Goal: Navigation & Orientation: Find specific page/section

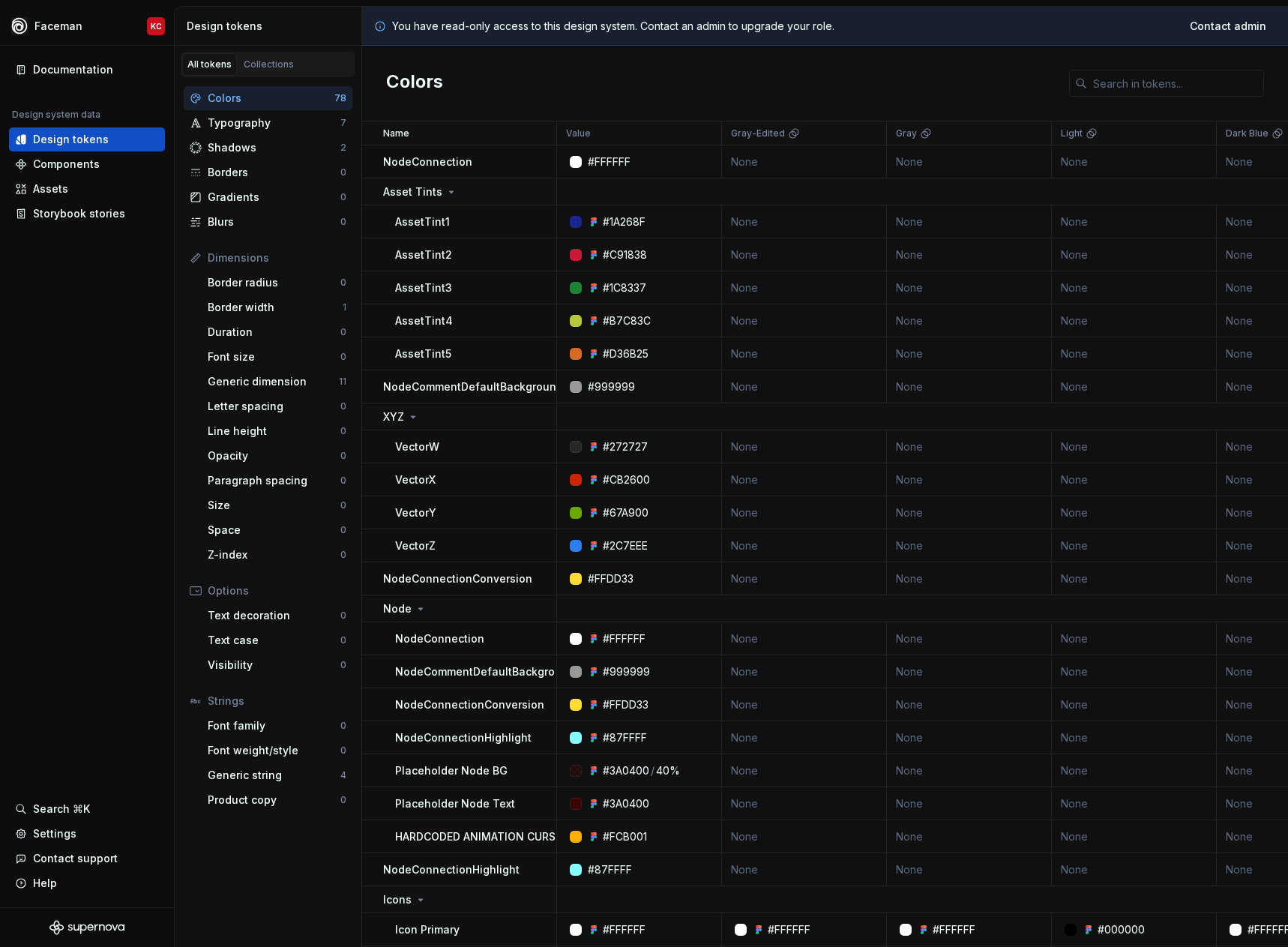
click at [521, 88] on div "Colors" at bounding box center [826, 83] width 926 height 76
click at [226, 120] on div "Typography" at bounding box center [274, 123] width 133 height 15
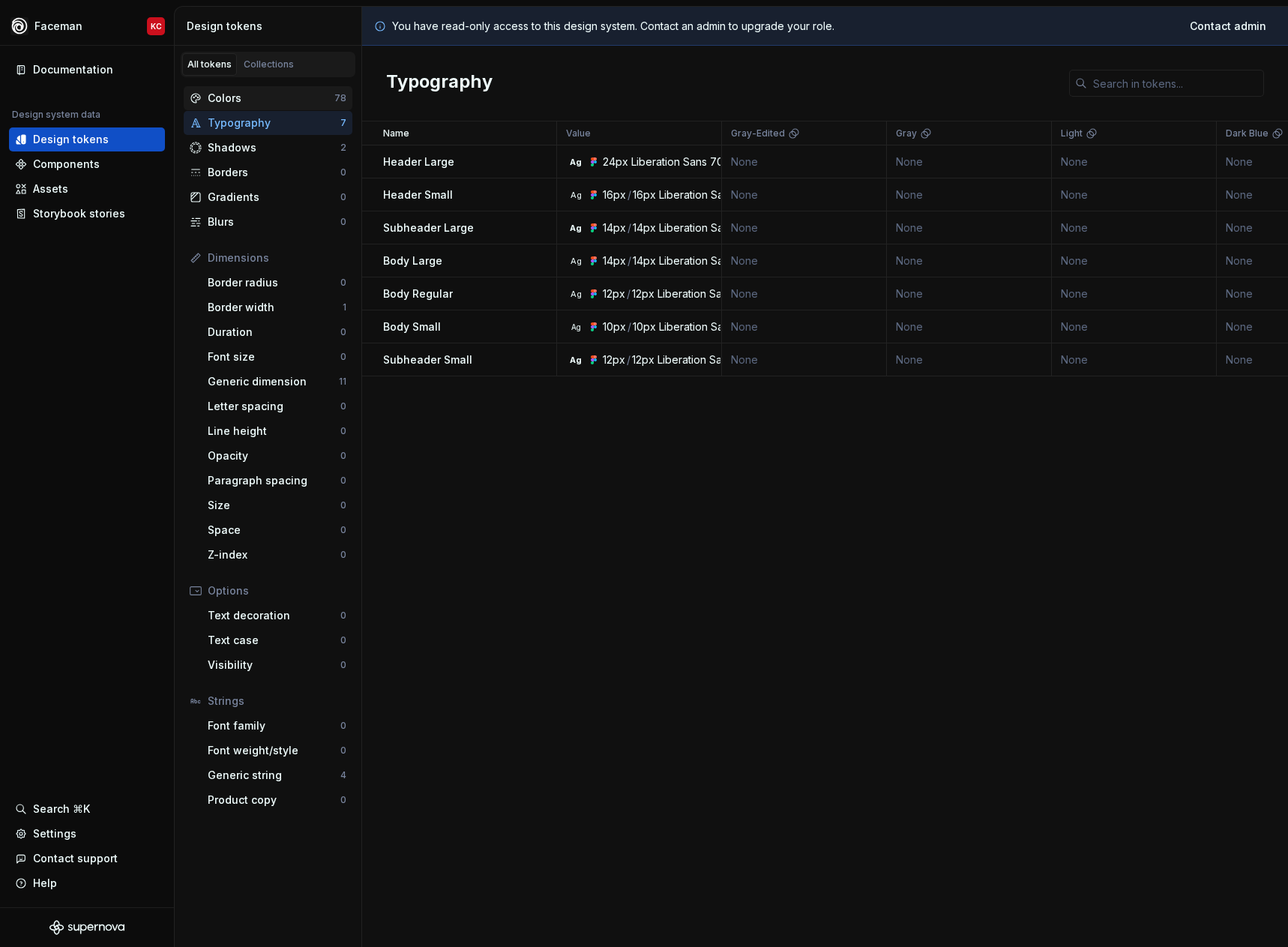
click at [229, 102] on div "Colors" at bounding box center [271, 98] width 126 height 15
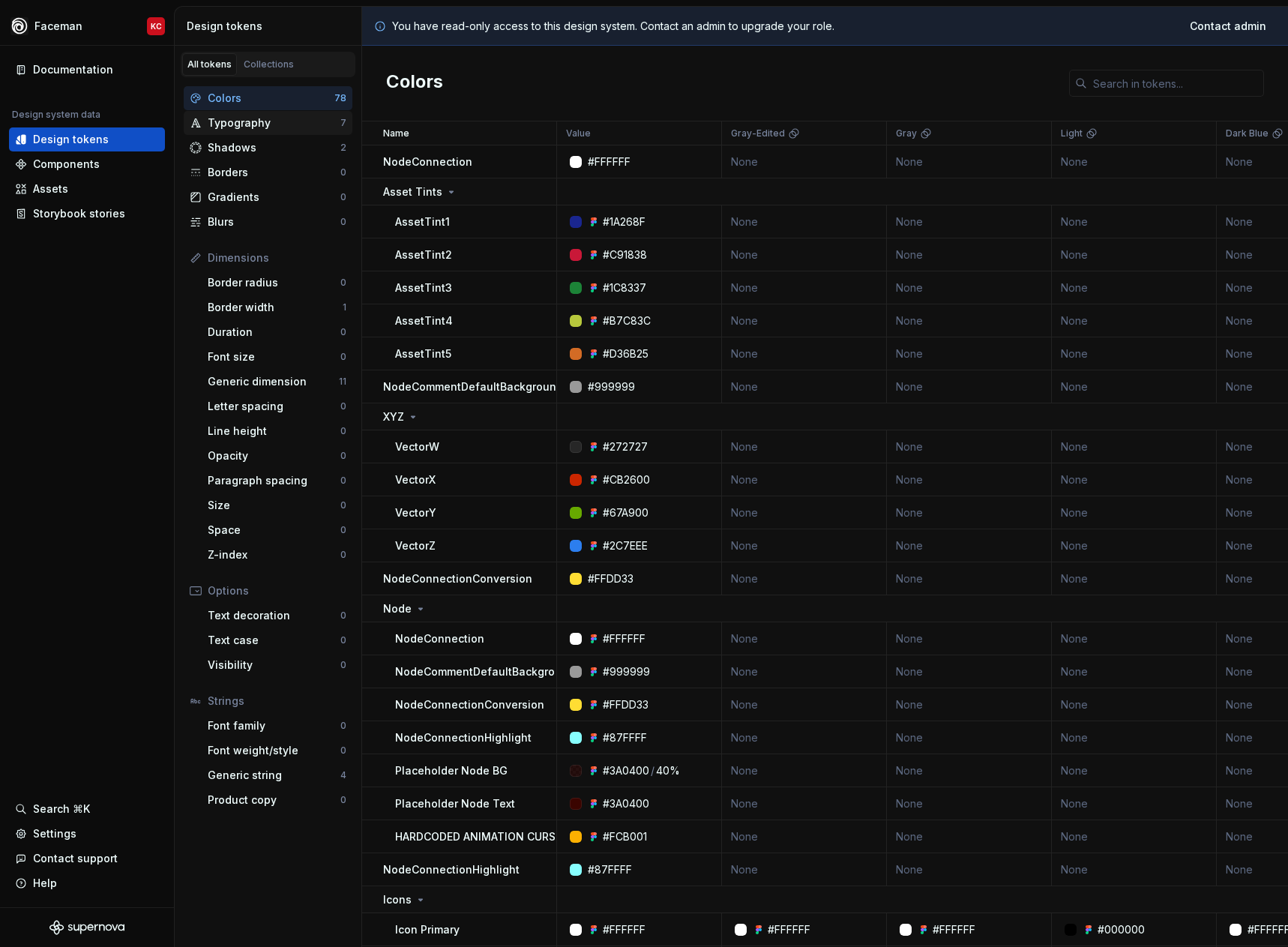
click at [254, 128] on div "Typography" at bounding box center [274, 123] width 133 height 15
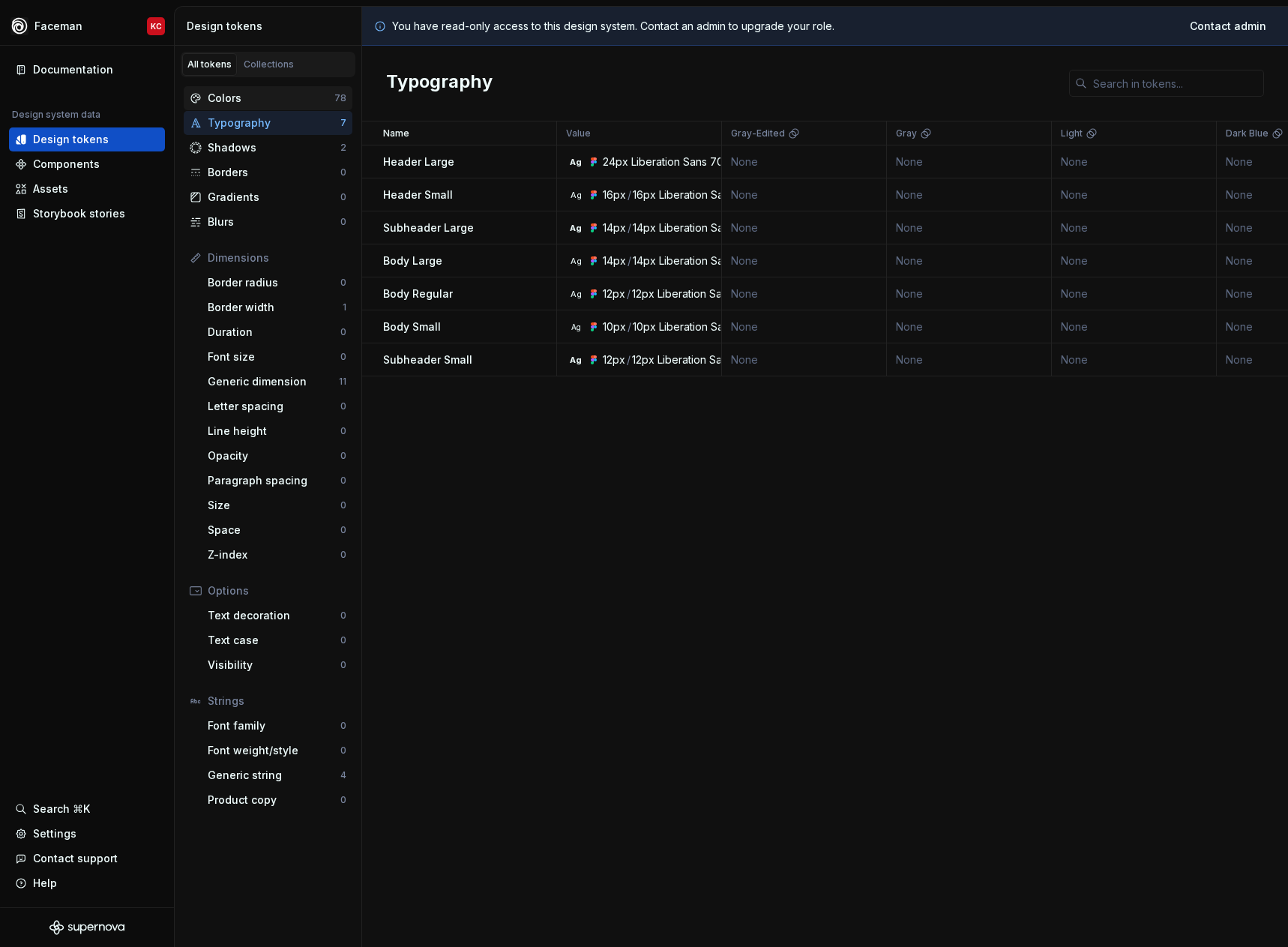
click at [246, 98] on div "Colors" at bounding box center [271, 98] width 126 height 15
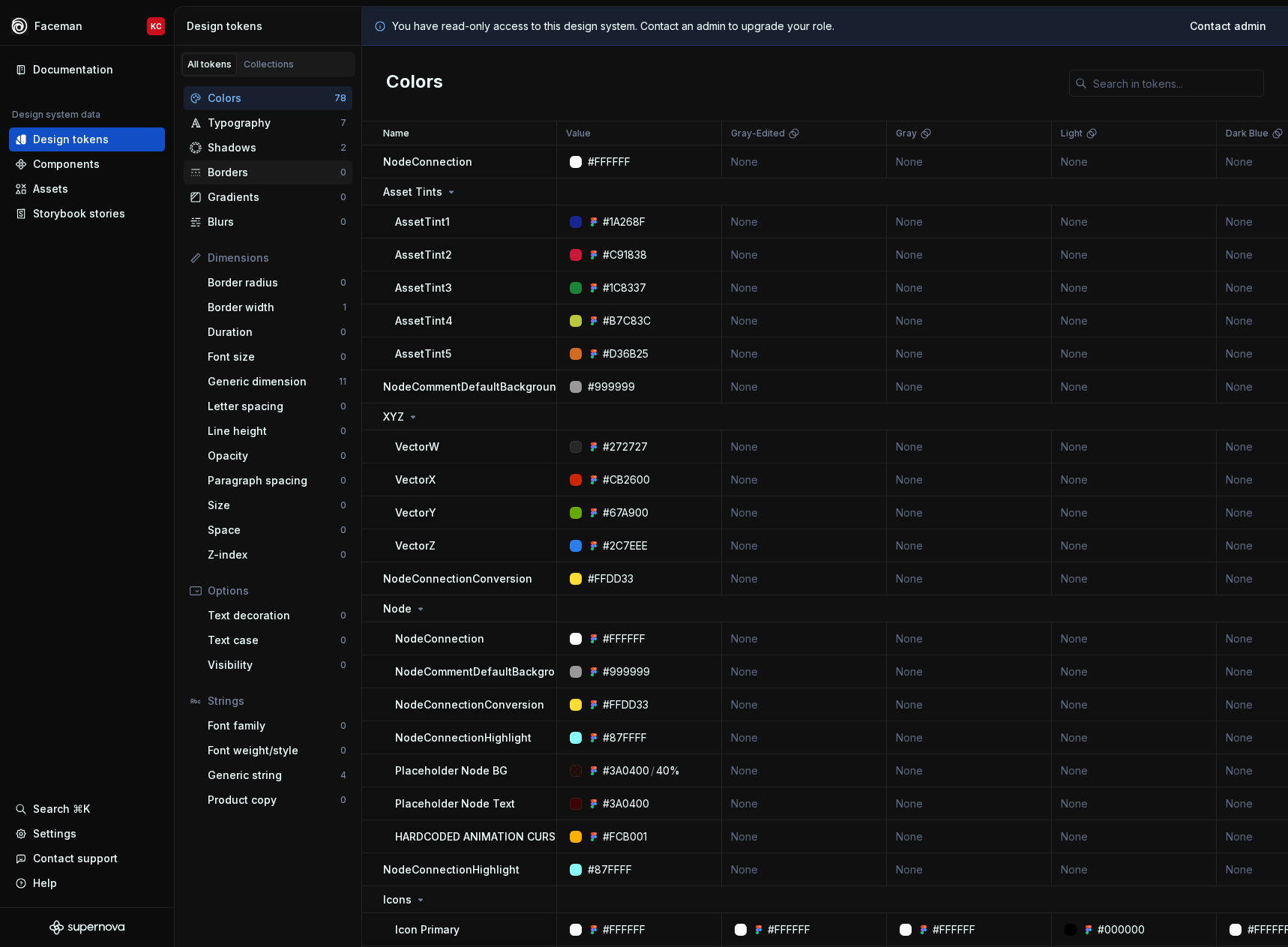
click at [236, 177] on div "Borders" at bounding box center [274, 172] width 133 height 15
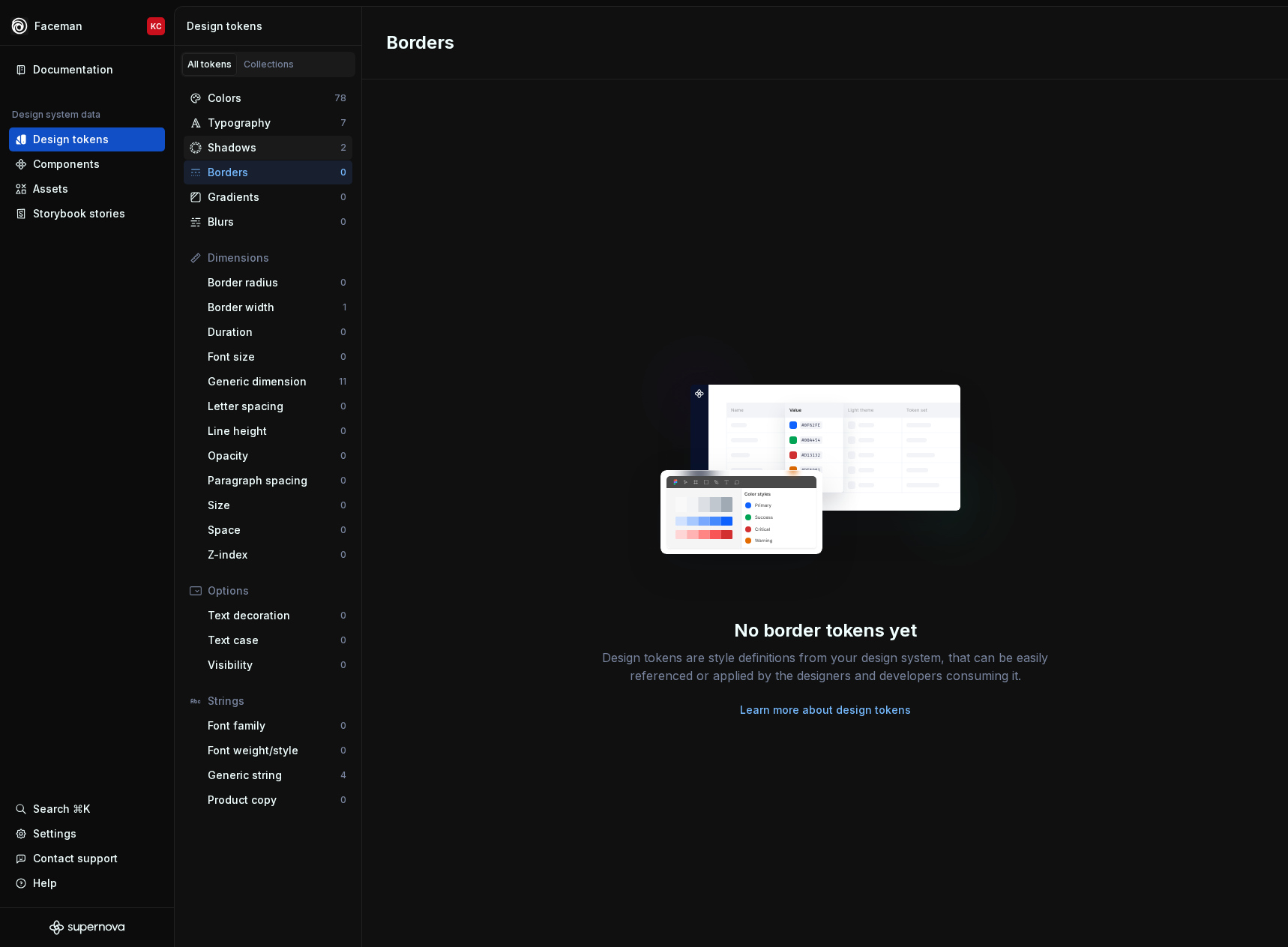
click at [239, 147] on div "Shadows" at bounding box center [274, 147] width 133 height 15
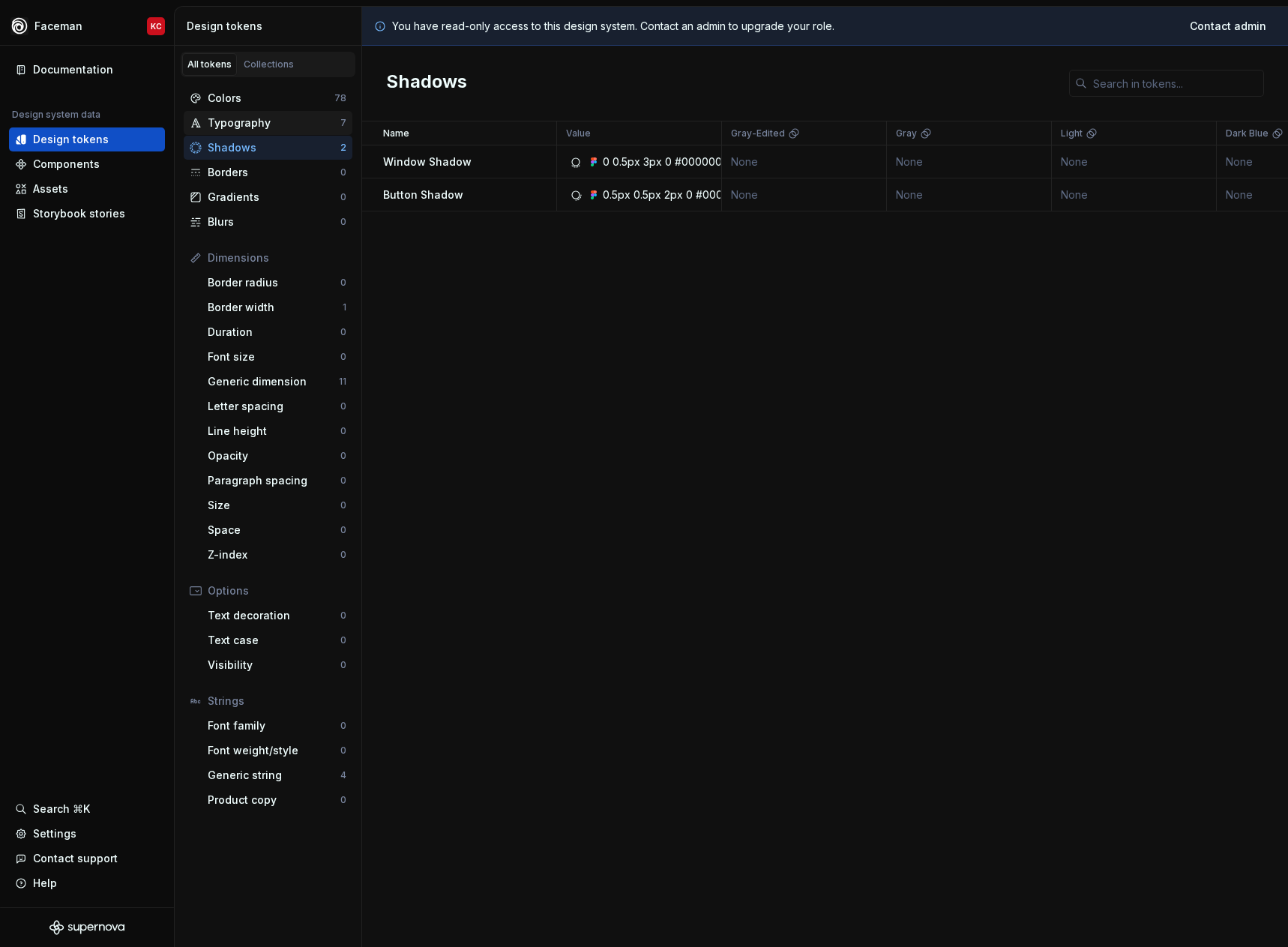
click at [247, 122] on div "Typography" at bounding box center [274, 123] width 133 height 15
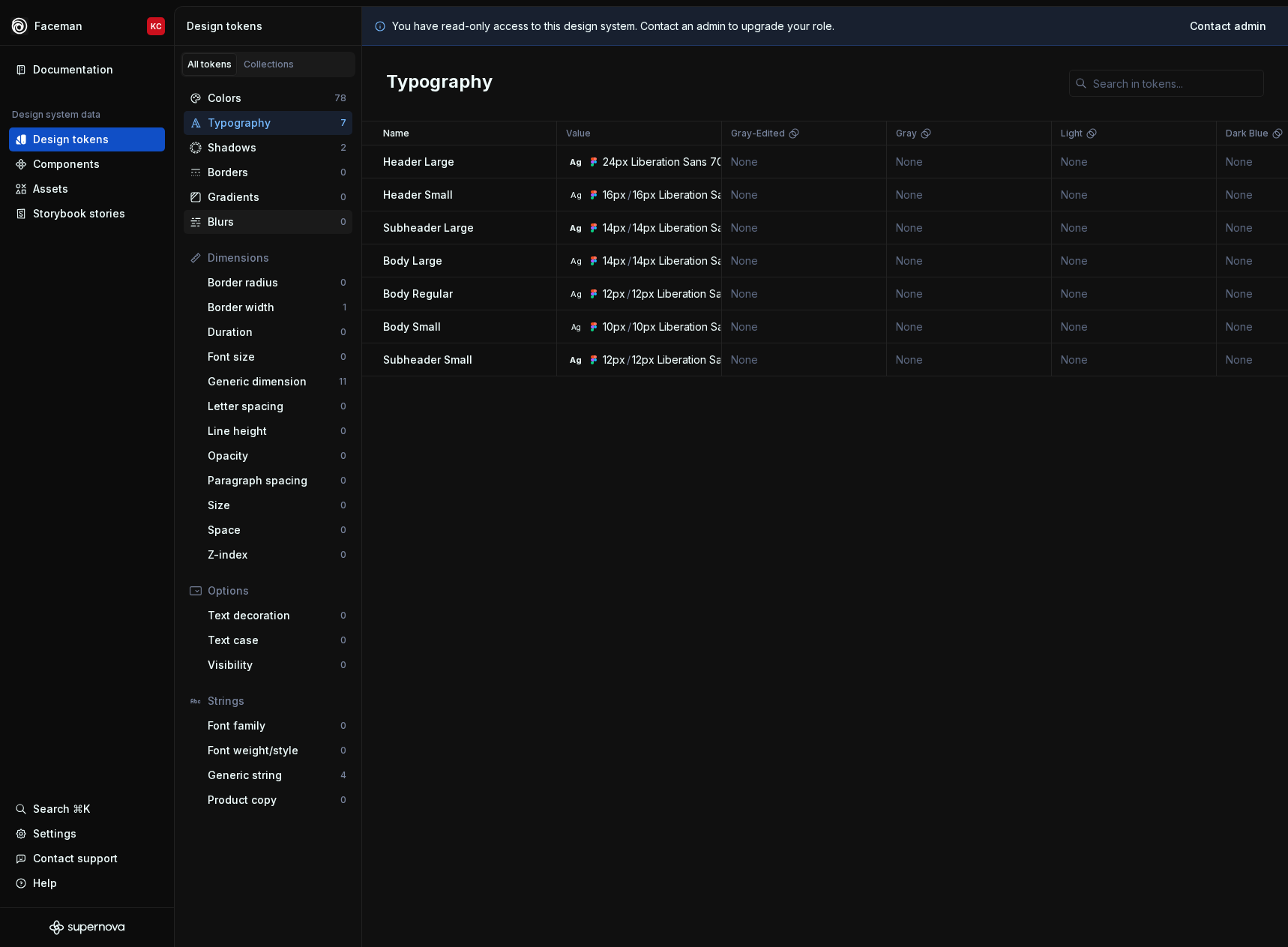
click at [246, 221] on div "Blurs" at bounding box center [274, 222] width 133 height 15
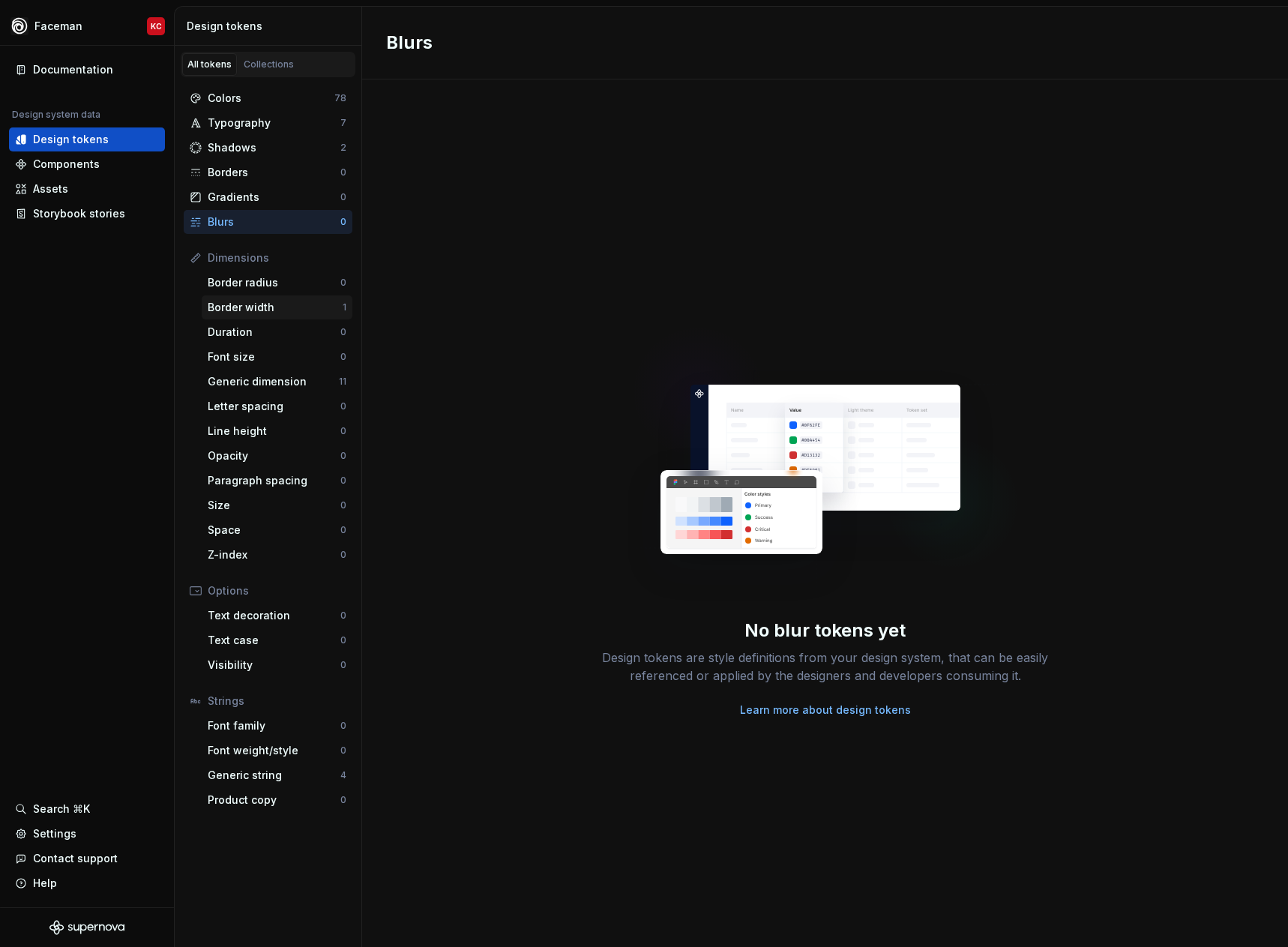
click at [226, 318] on div "Border width 1" at bounding box center [276, 308] width 151 height 24
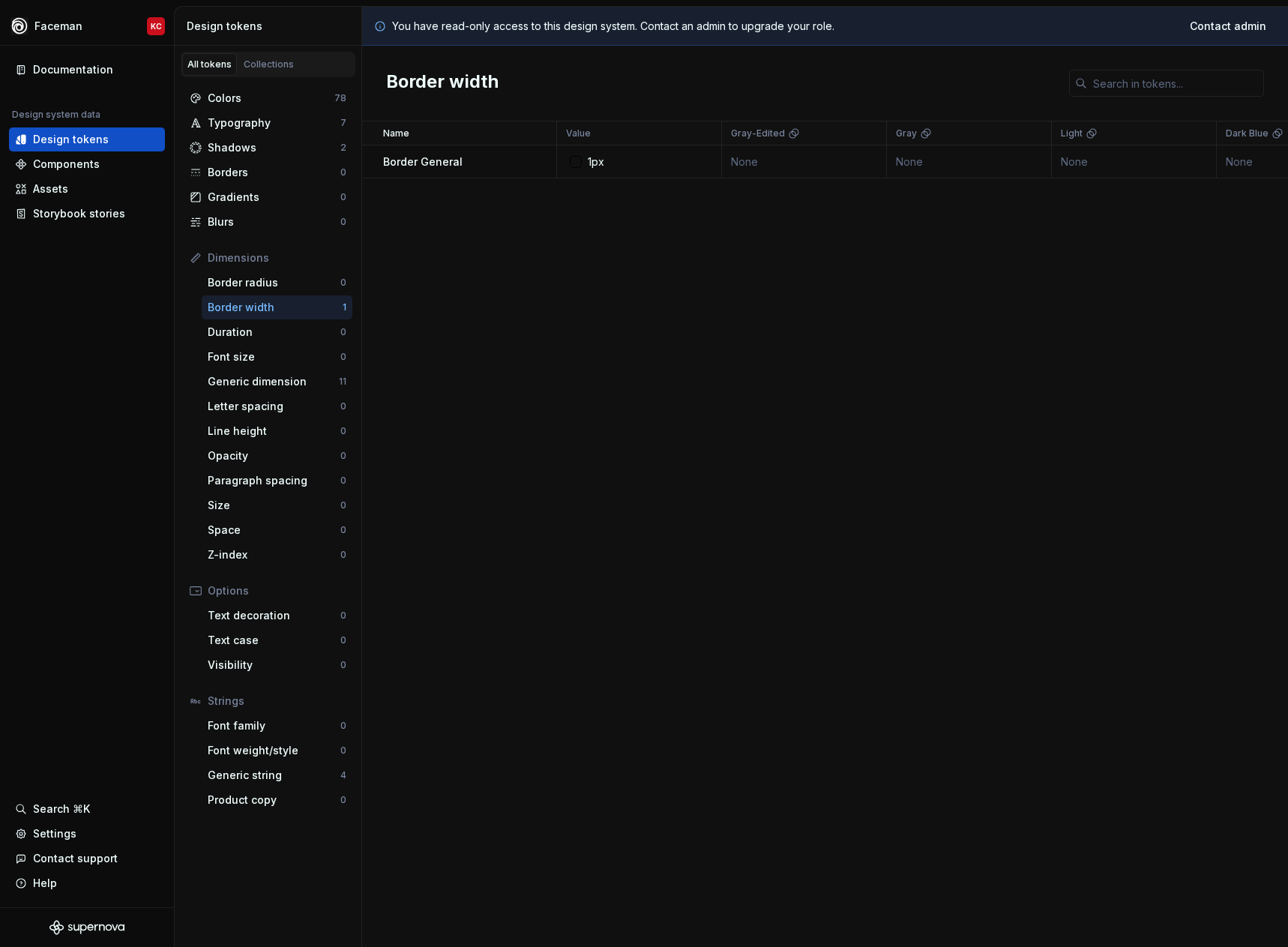
click at [233, 312] on div "Border width" at bounding box center [275, 308] width 135 height 15
click at [65, 161] on div "Components" at bounding box center [66, 164] width 67 height 15
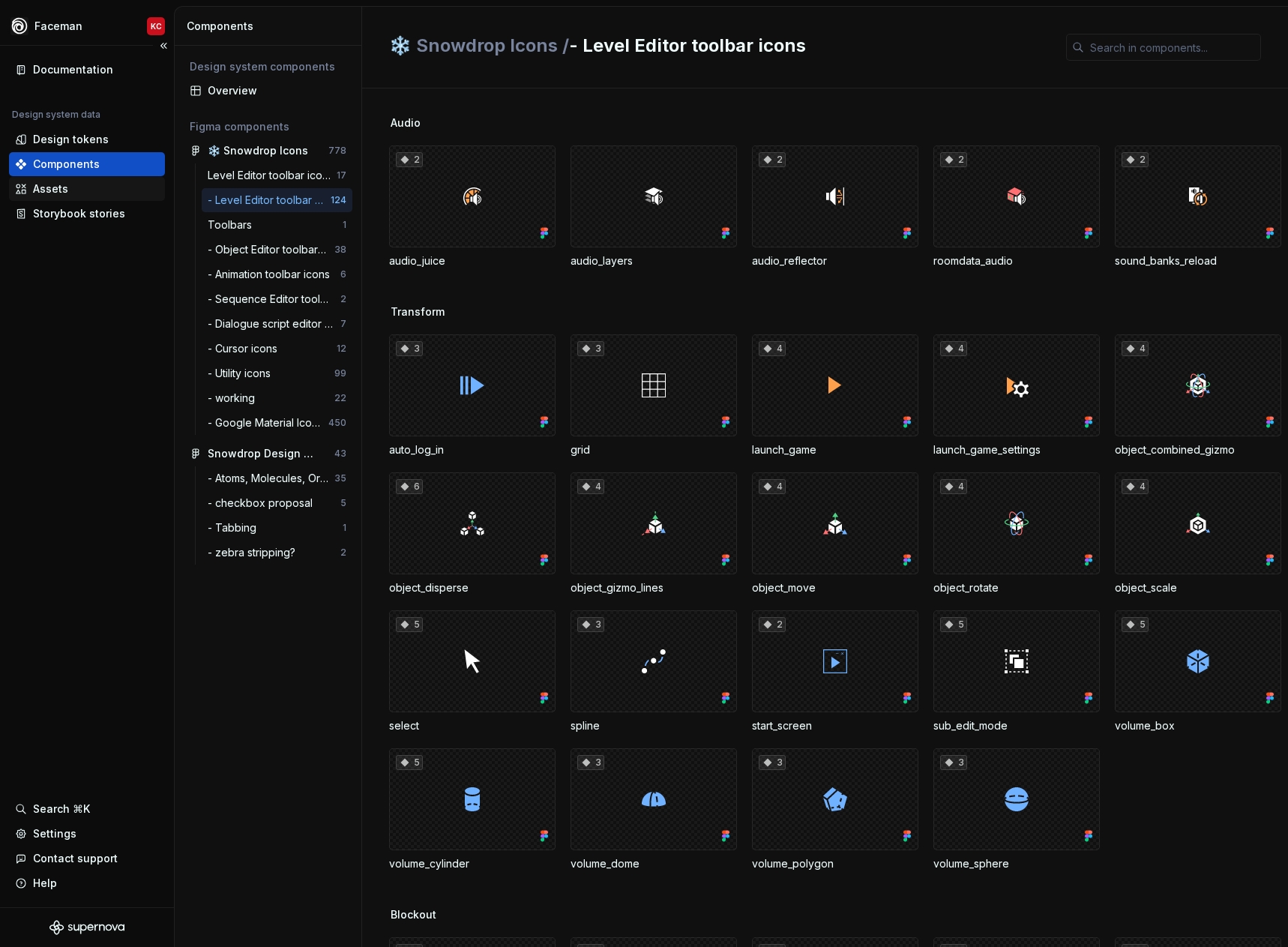
click at [60, 184] on div "Assets" at bounding box center [50, 189] width 35 height 15
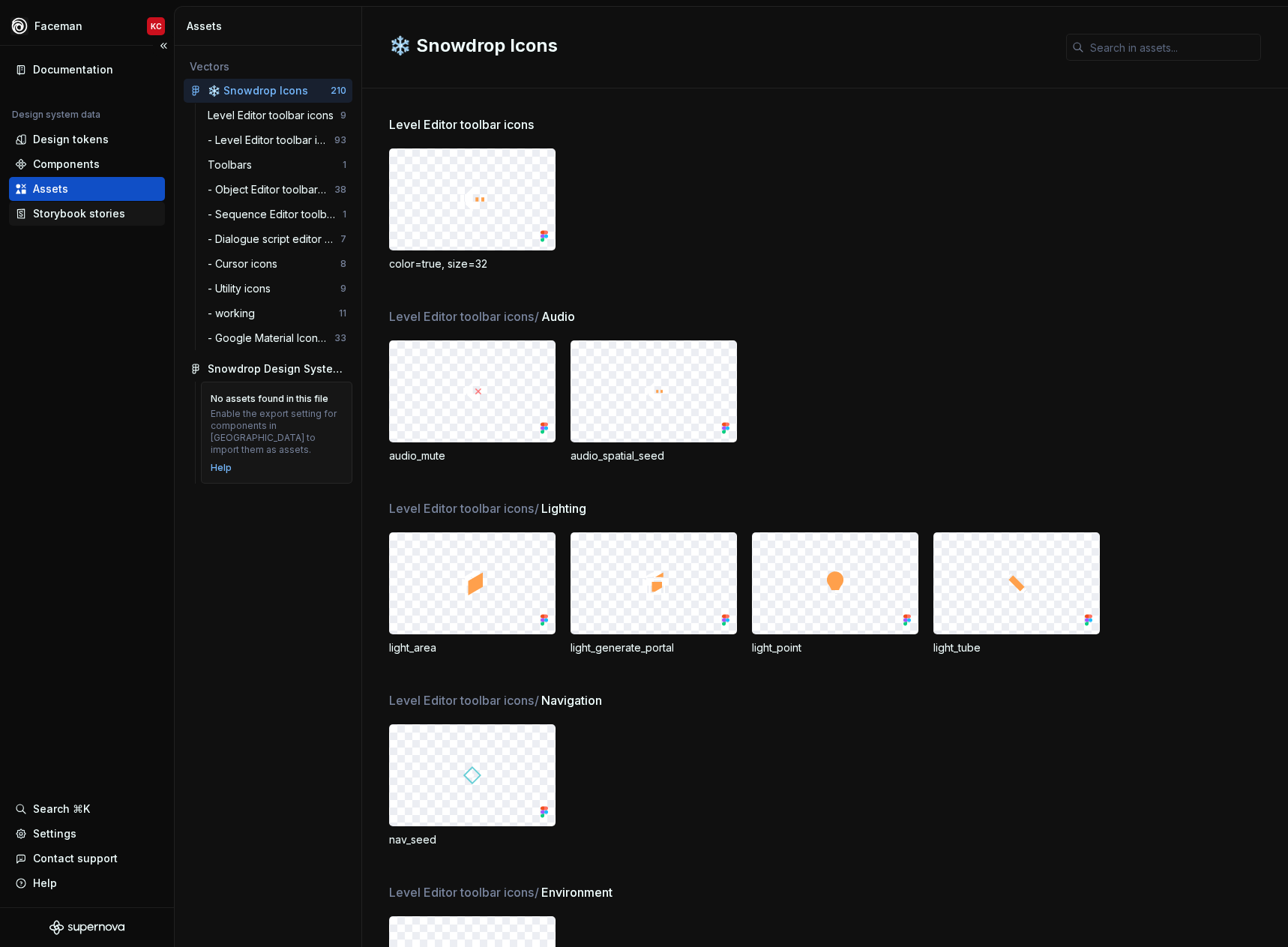
click at [66, 213] on div "Storybook stories" at bounding box center [79, 213] width 92 height 15
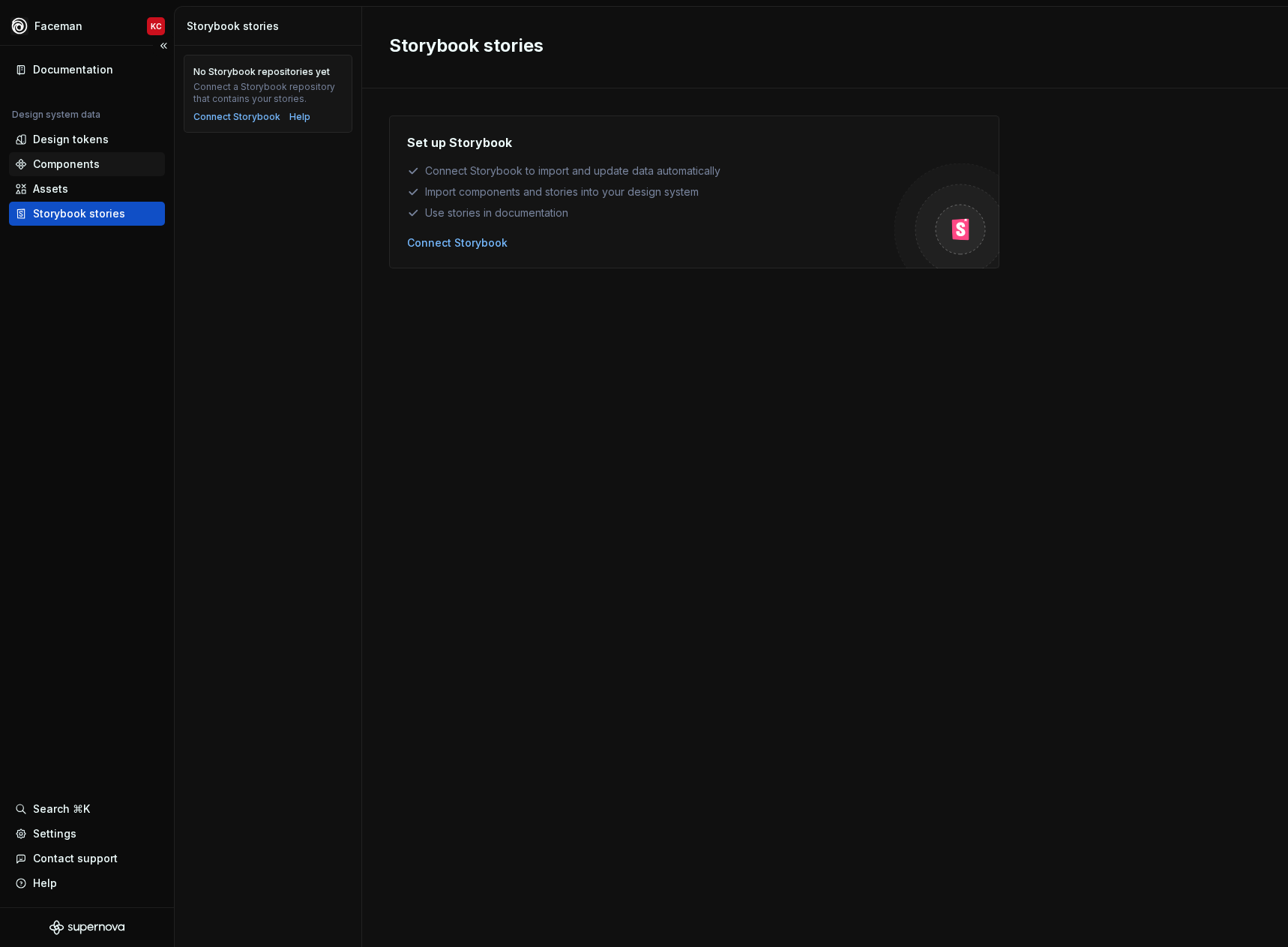
click at [69, 161] on div "Components" at bounding box center [66, 164] width 67 height 15
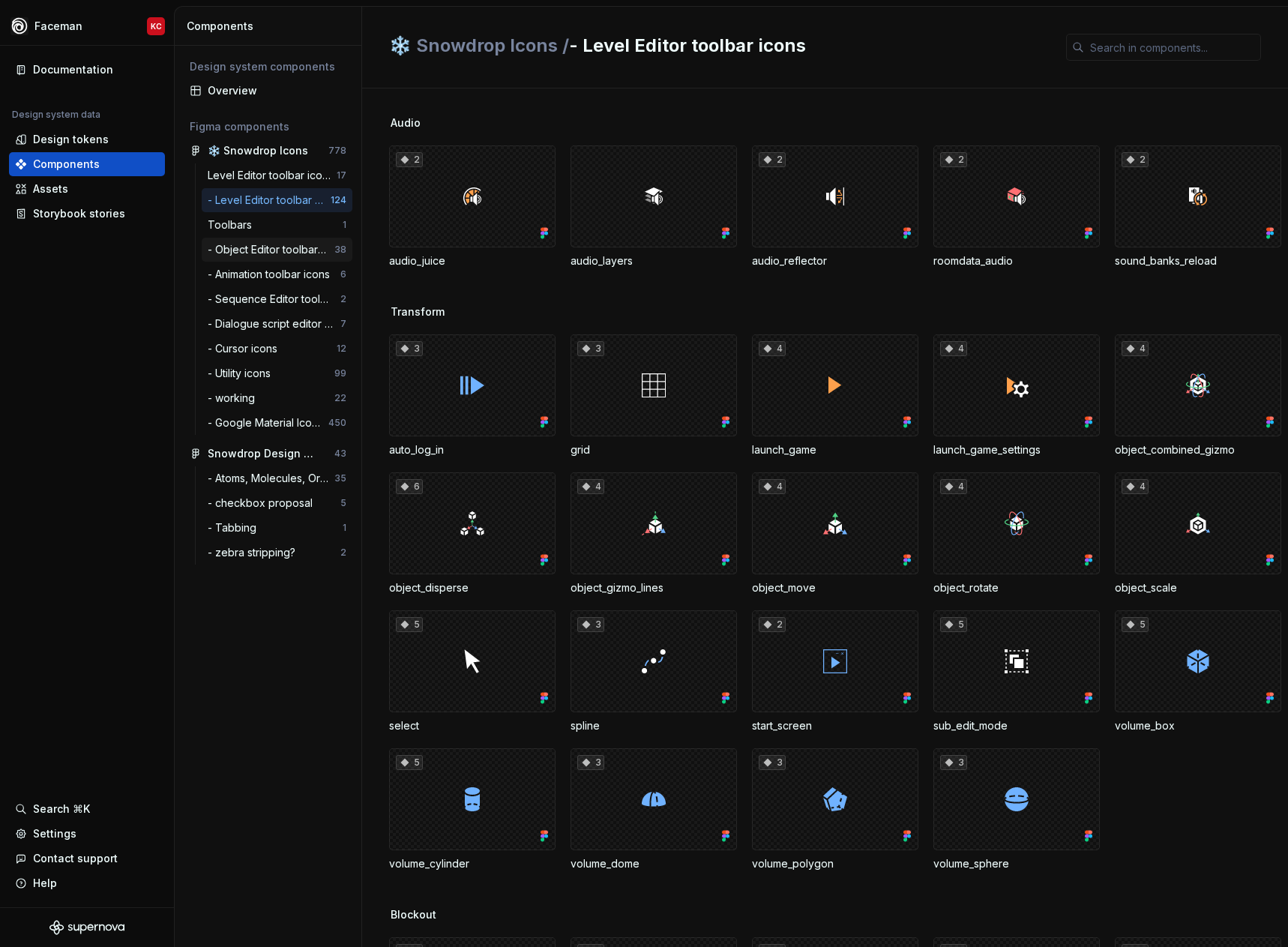
click at [232, 256] on div "- Object Editor toolbar icons" at bounding box center [271, 250] width 126 height 15
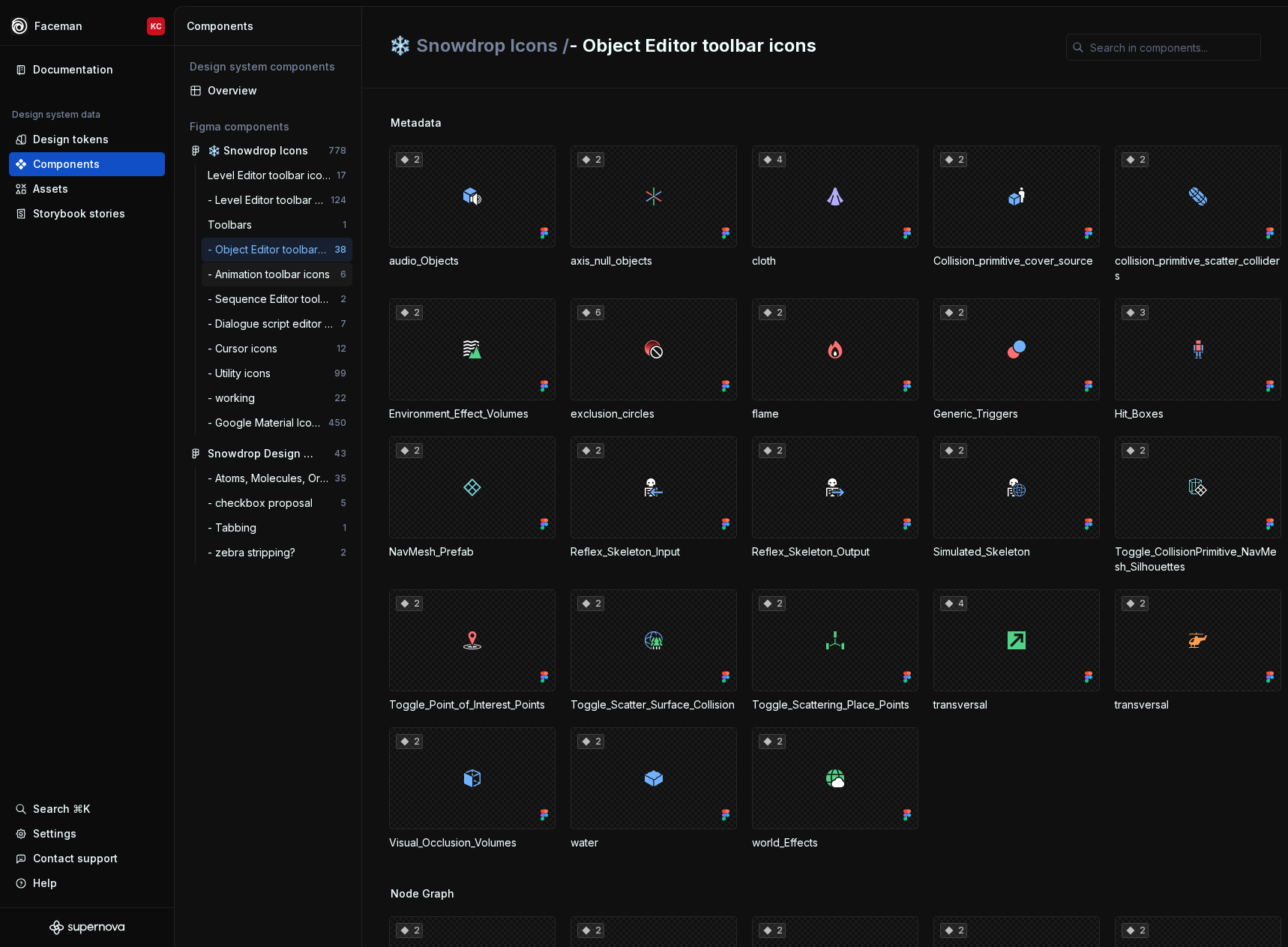
click at [228, 281] on div "- Animation toolbar icons" at bounding box center [272, 275] width 128 height 15
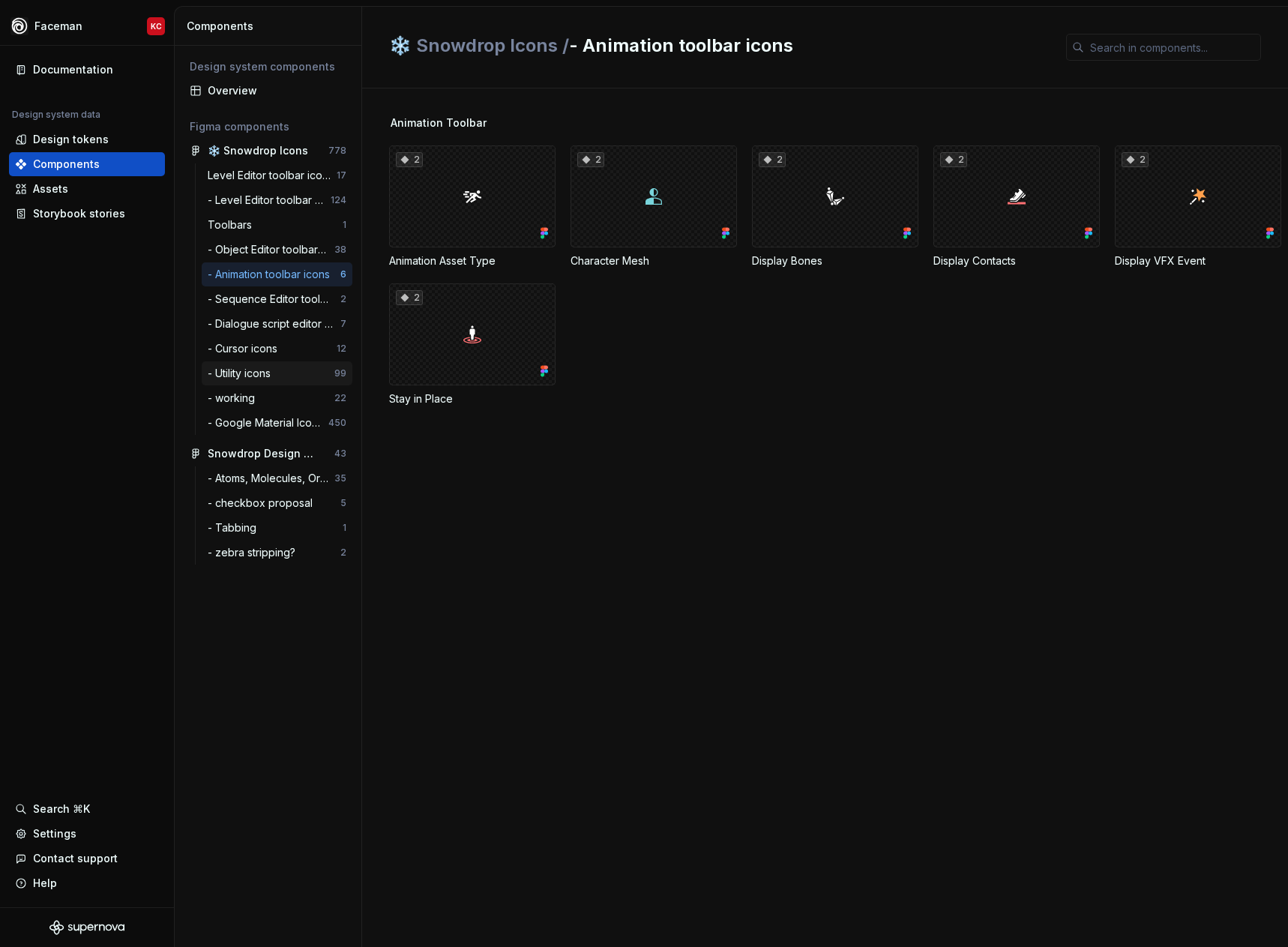
click at [222, 372] on div "- Utility icons" at bounding box center [242, 374] width 69 height 15
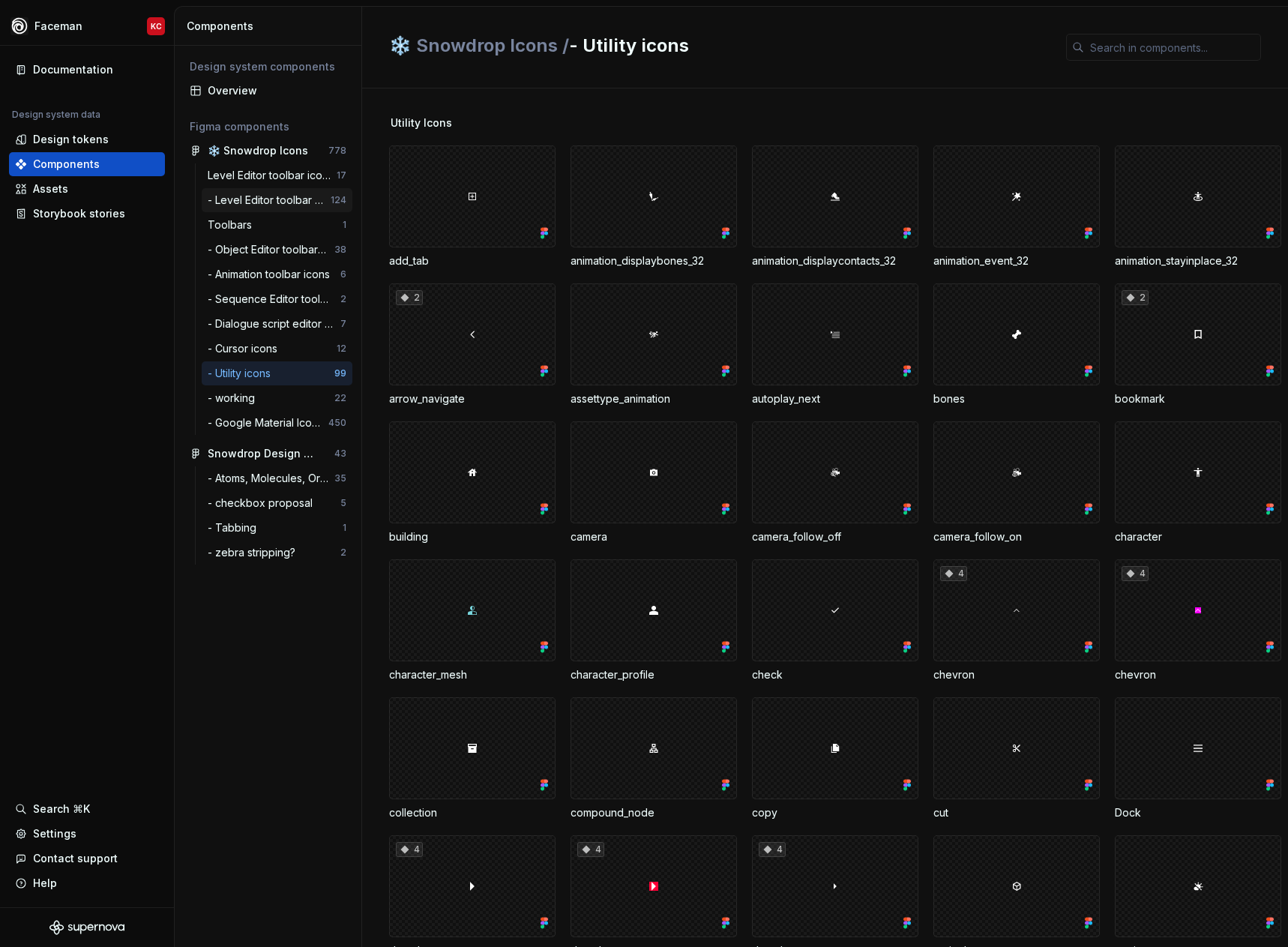
click at [244, 190] on div "- Level Editor toolbar icons 124" at bounding box center [276, 201] width 151 height 24
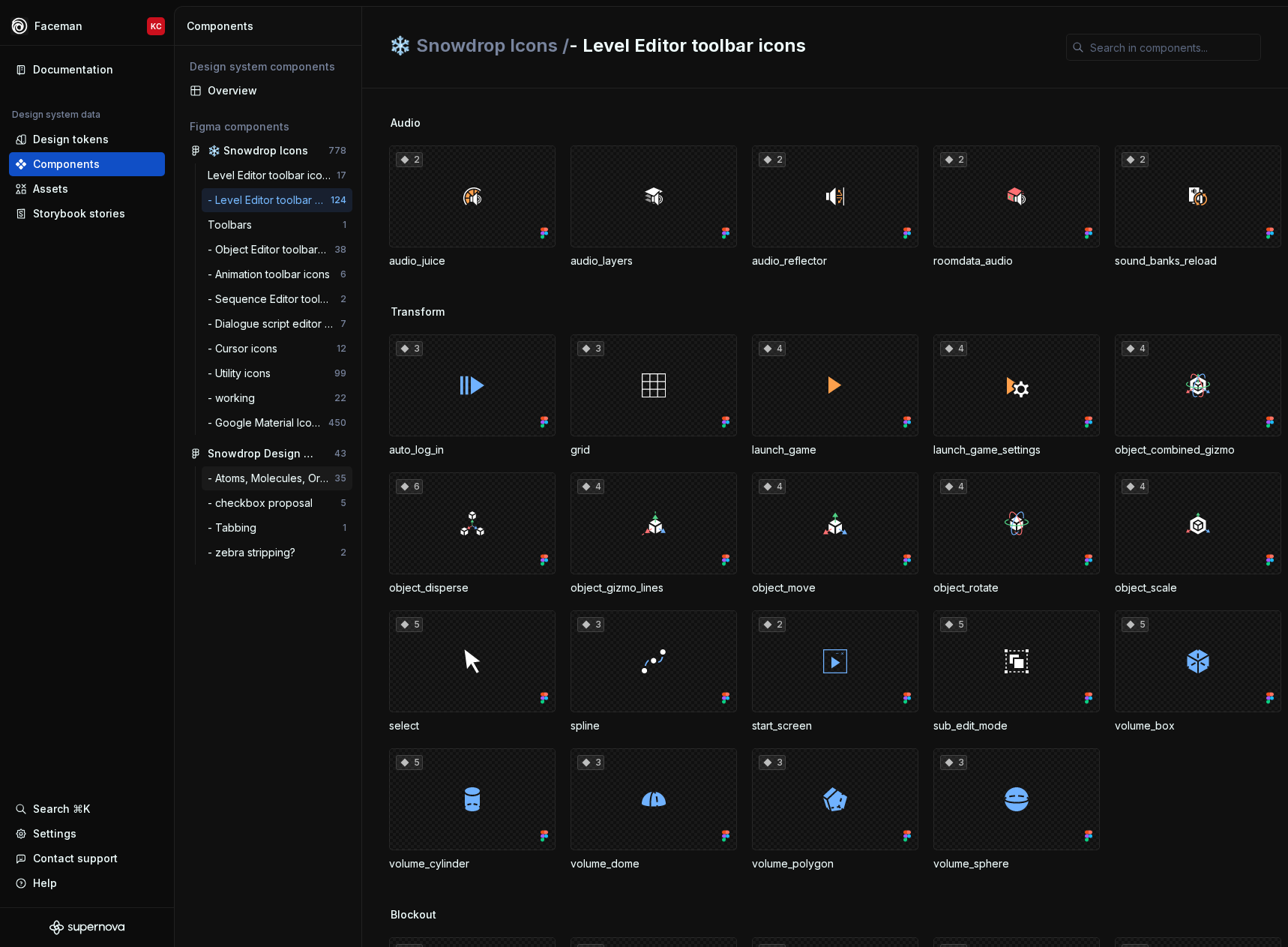
click at [232, 481] on div "- Atoms, Molecules, Organisms" at bounding box center [271, 478] width 126 height 15
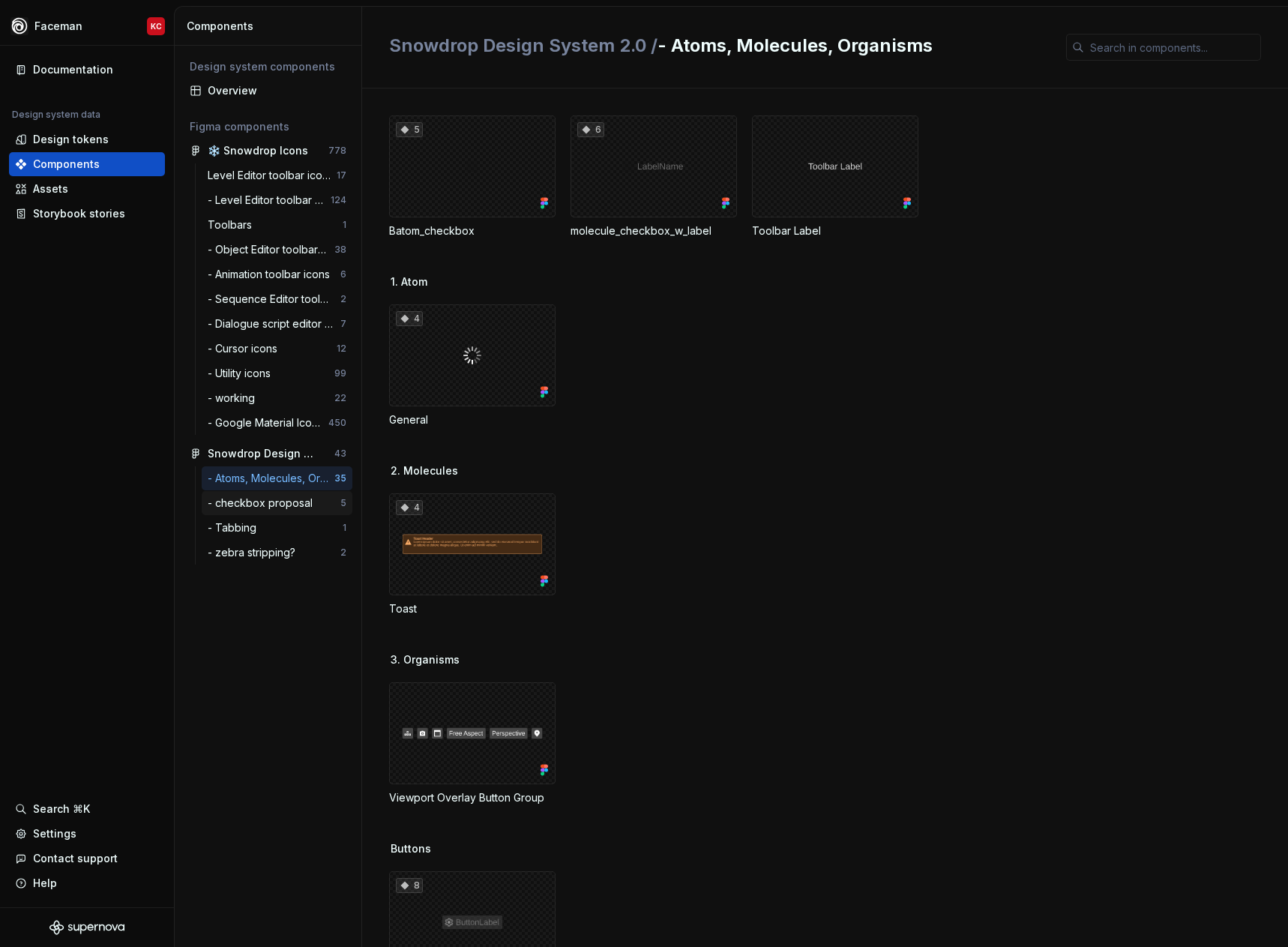
click at [232, 500] on div "- checkbox proposal" at bounding box center [263, 503] width 111 height 15
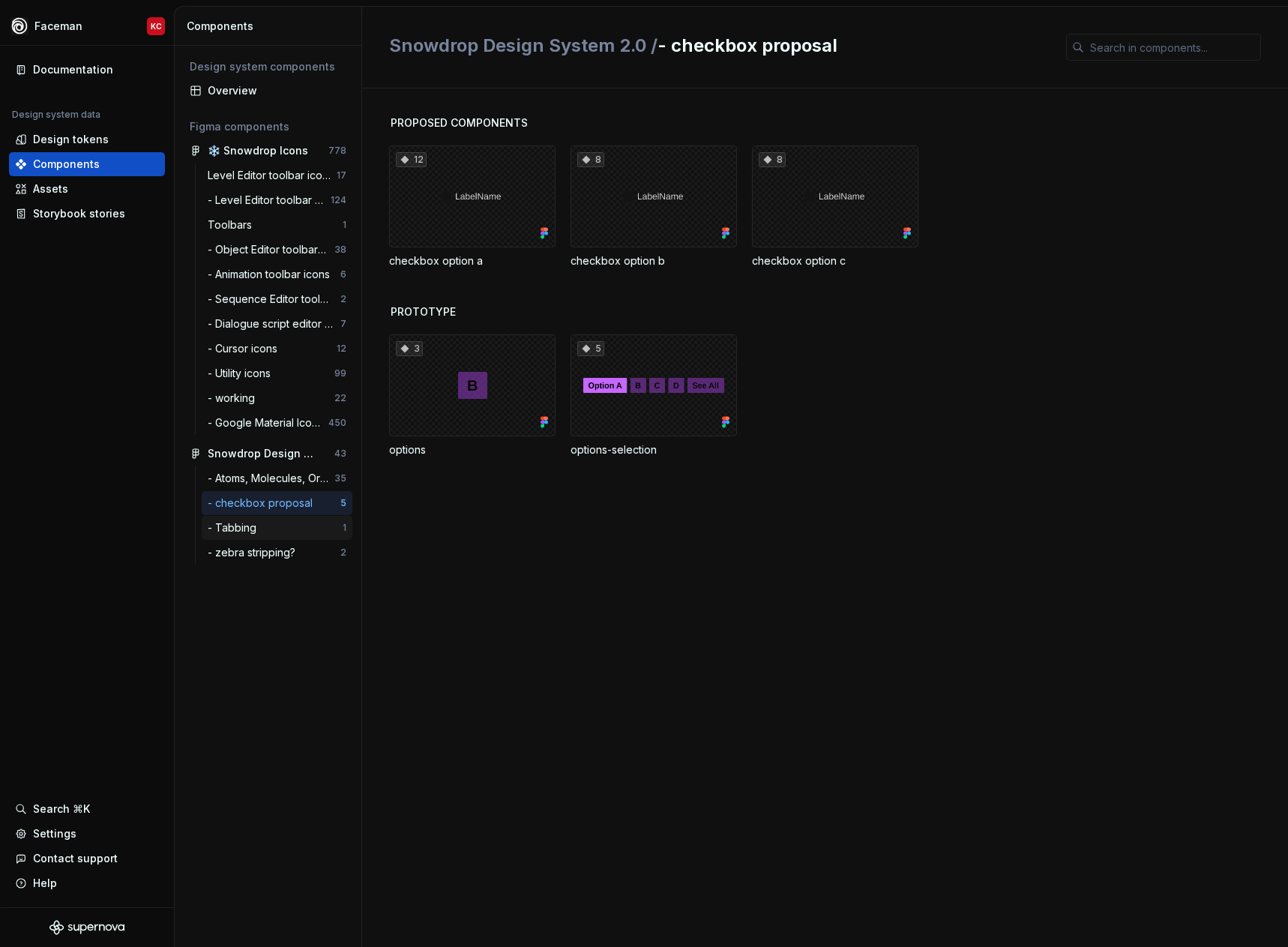
click at [232, 528] on div "- Tabbing" at bounding box center [235, 528] width 55 height 15
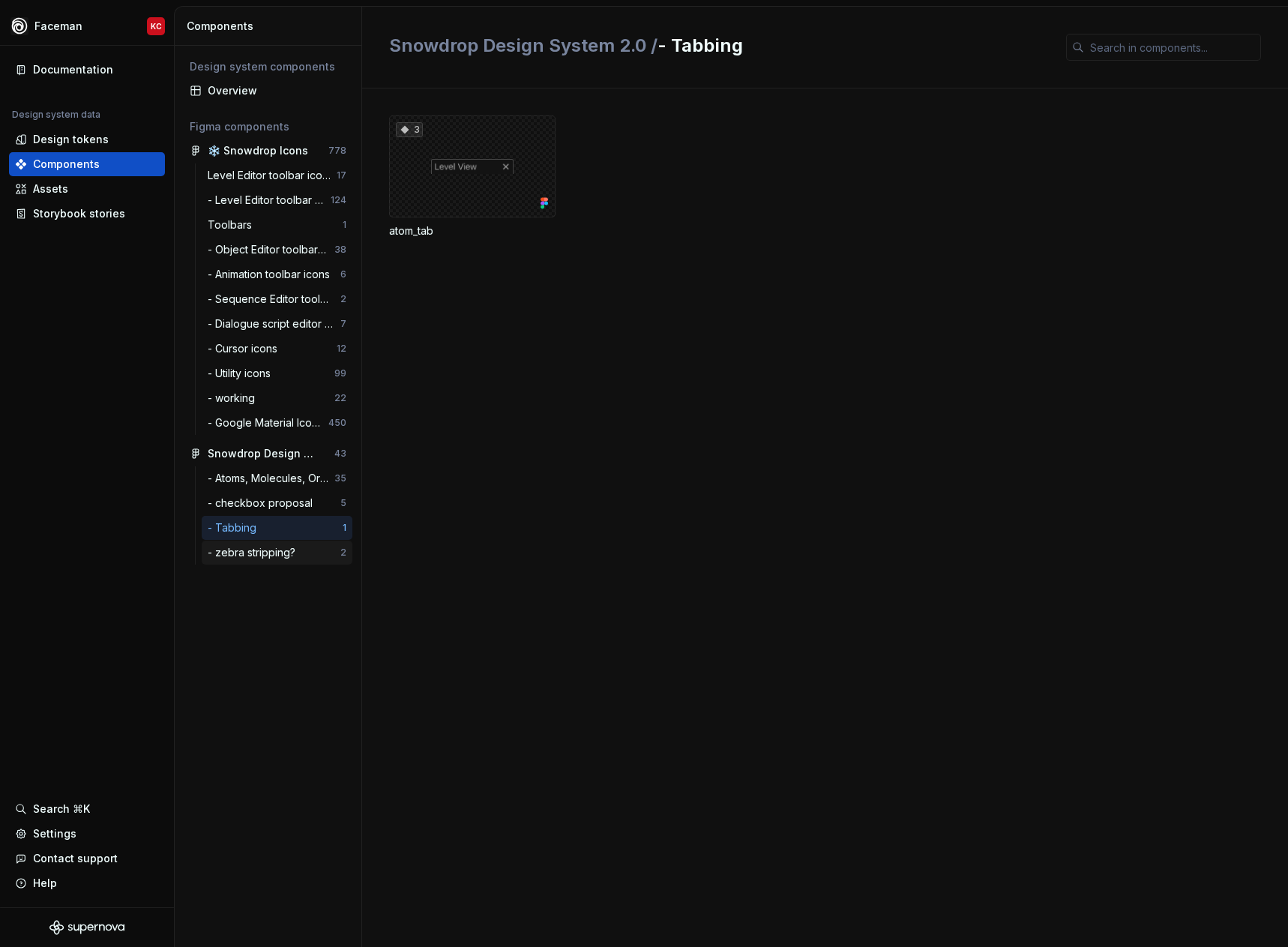
click at [233, 558] on div "- zebra stripping?" at bounding box center [254, 552] width 93 height 15
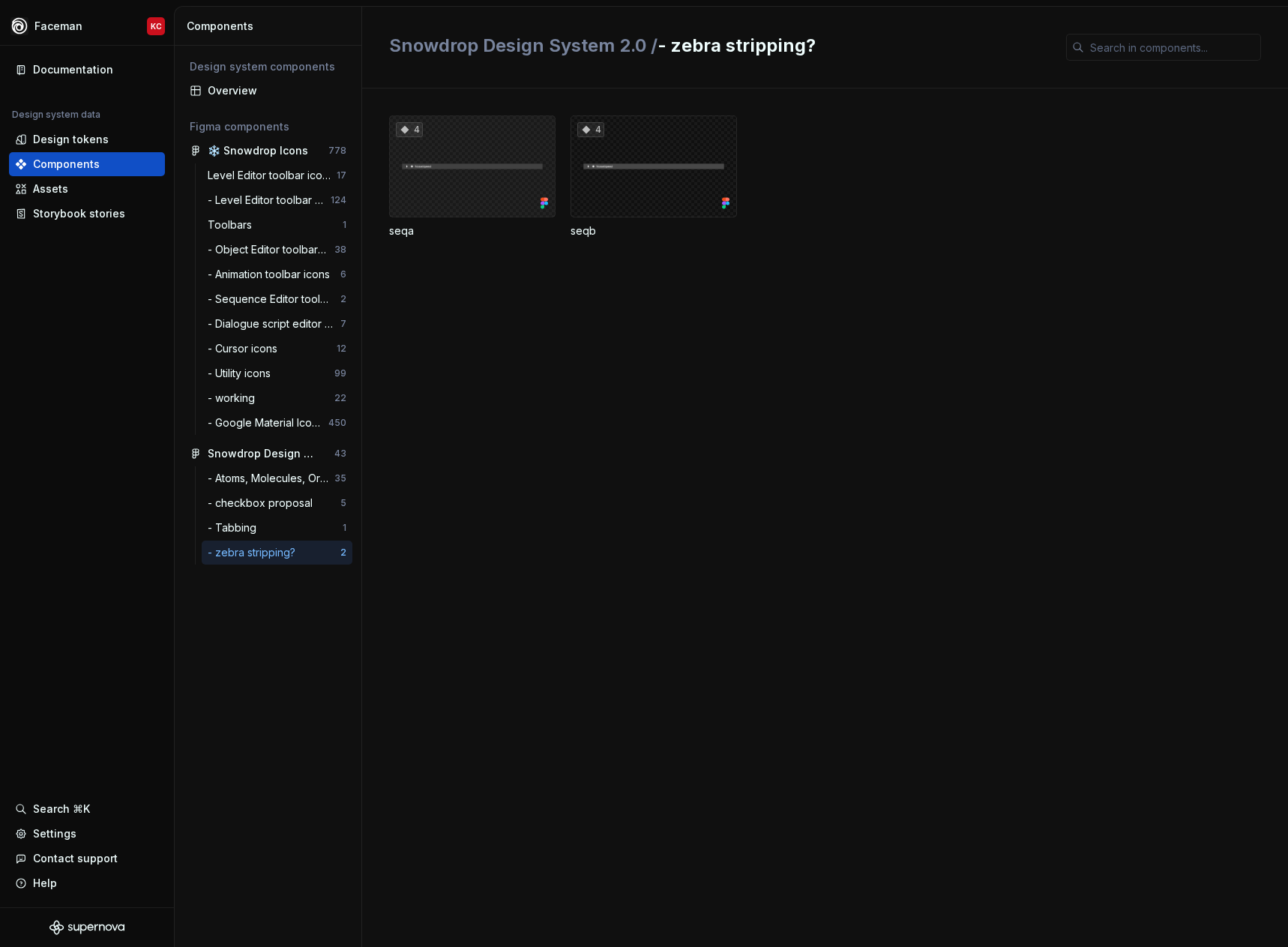
click at [503, 190] on div "4" at bounding box center [472, 166] width 167 height 102
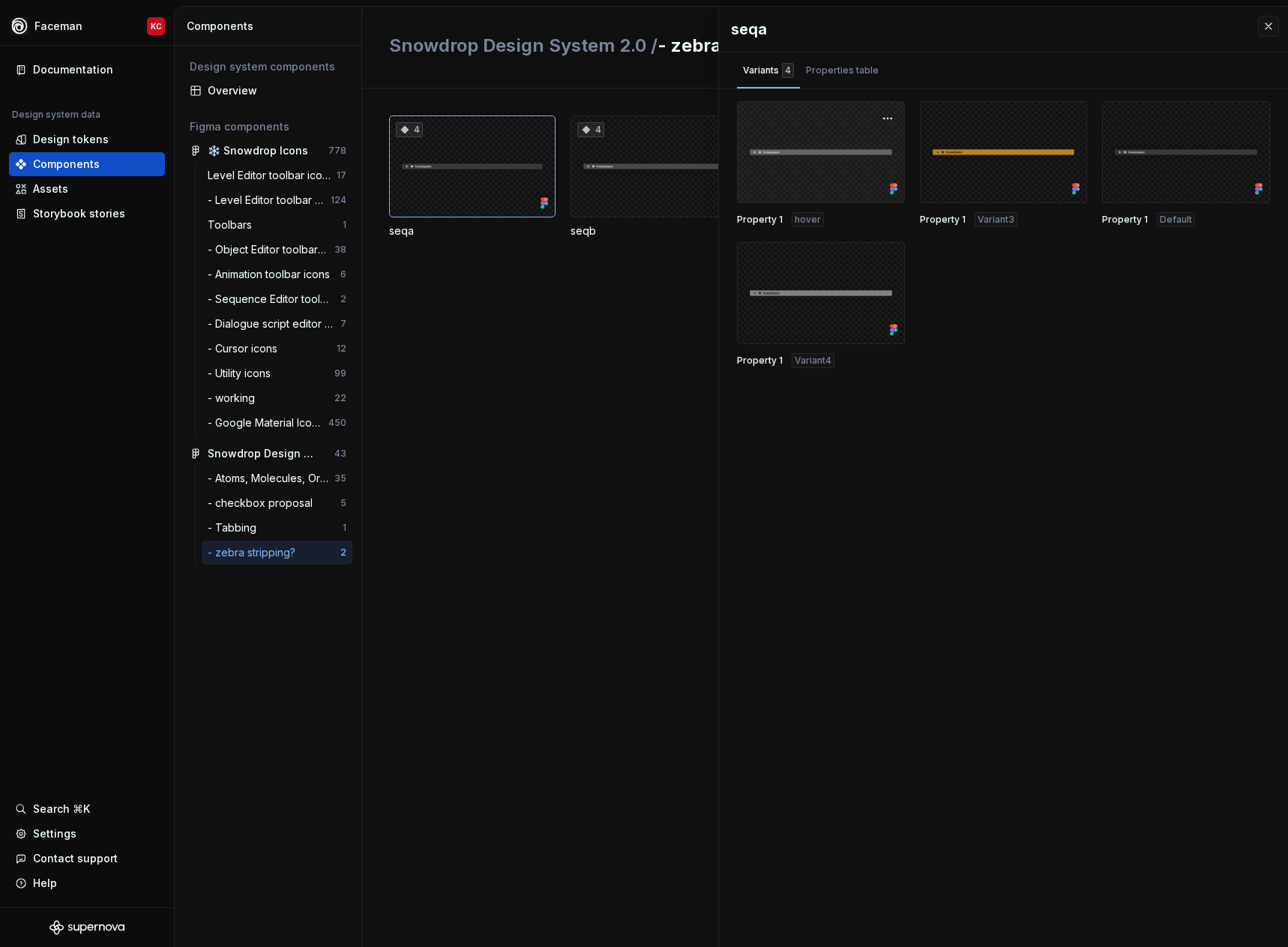
click at [840, 176] on div at bounding box center [820, 152] width 168 height 102
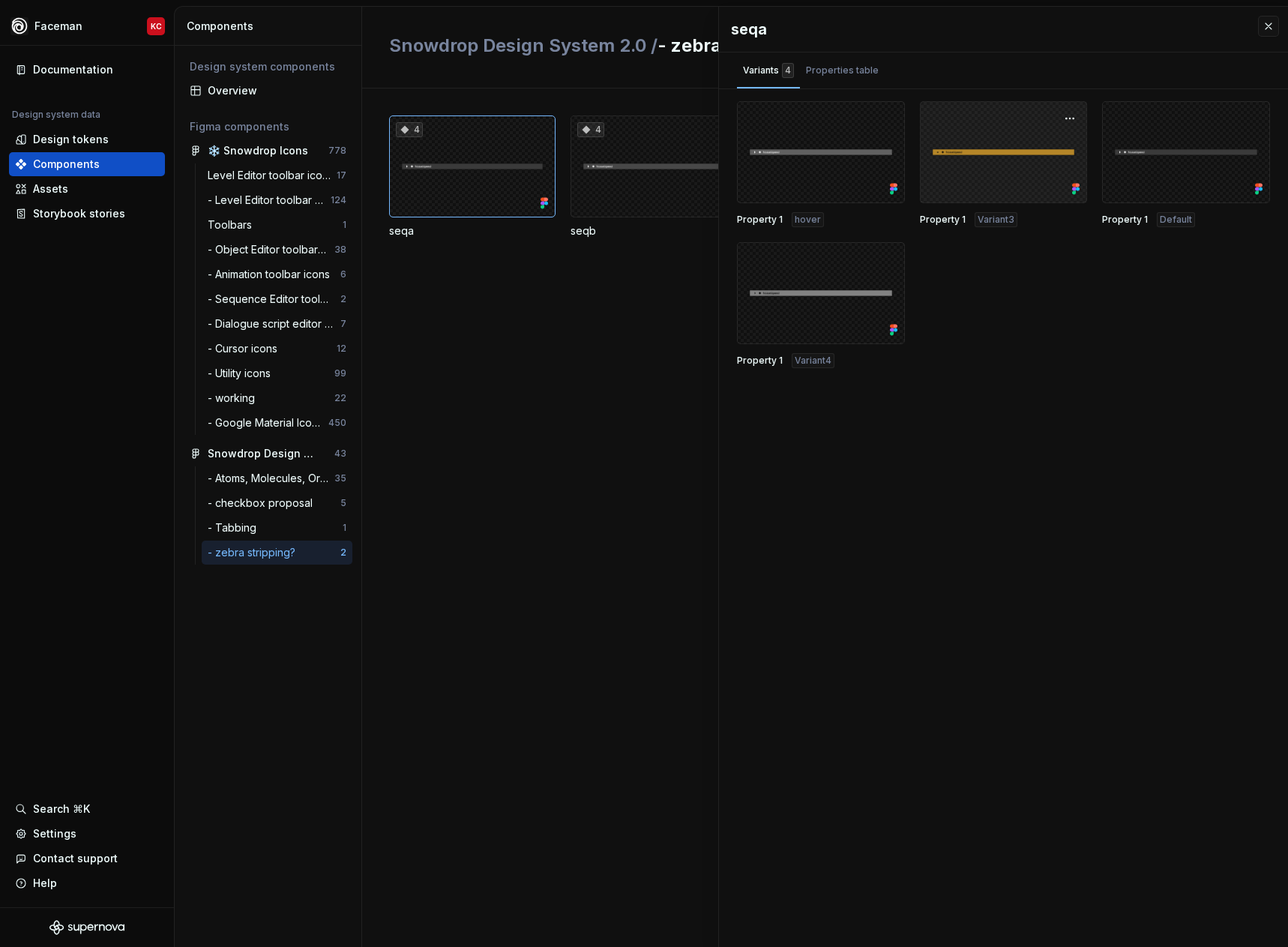
click at [1037, 177] on div at bounding box center [1003, 152] width 168 height 102
click at [480, 376] on div "4 seqa 4 seqb" at bounding box center [839, 518] width 899 height 859
click at [56, 139] on div "Design tokens" at bounding box center [70, 139] width 76 height 15
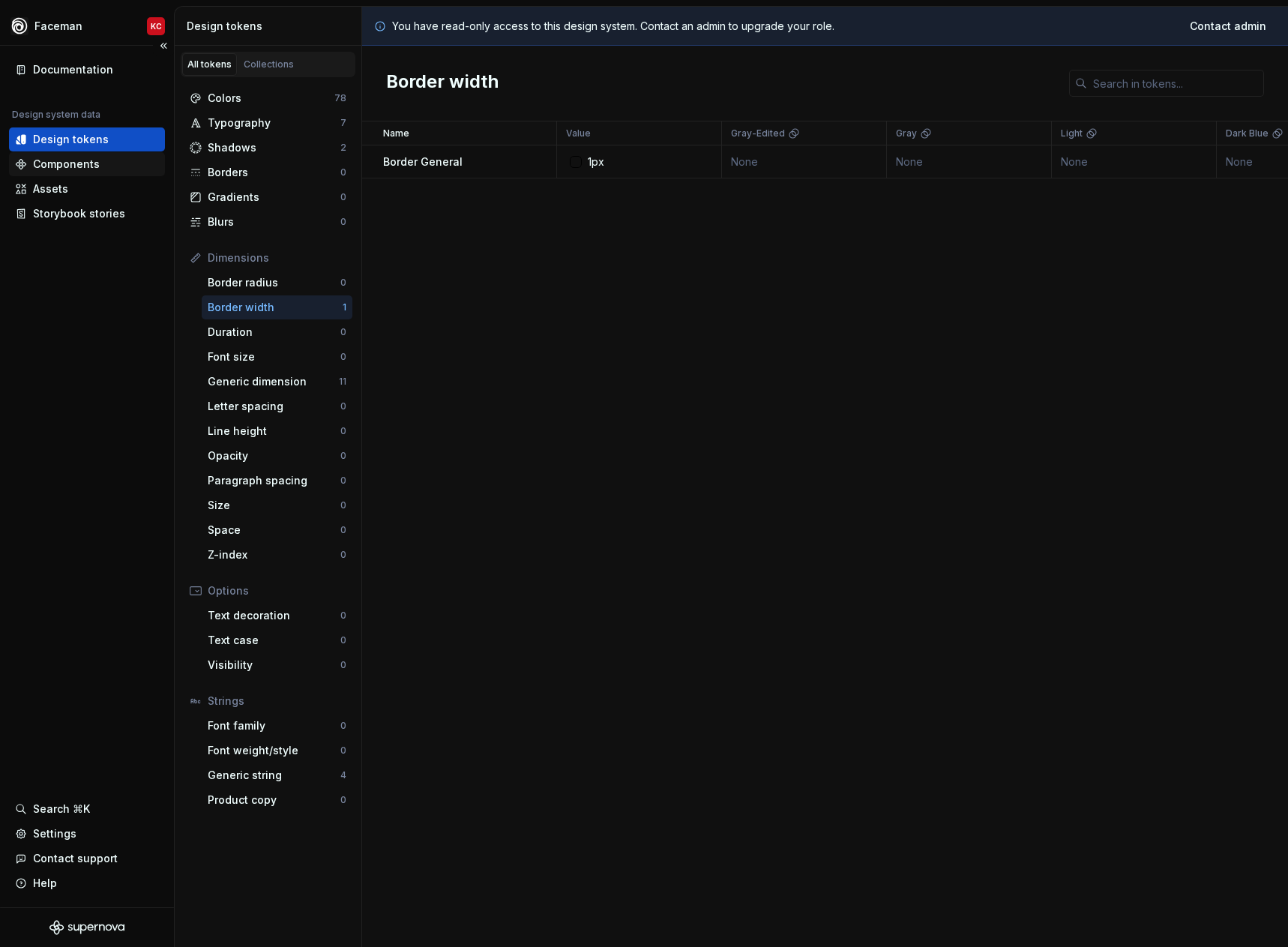
click at [94, 164] on div "Components" at bounding box center [66, 164] width 67 height 15
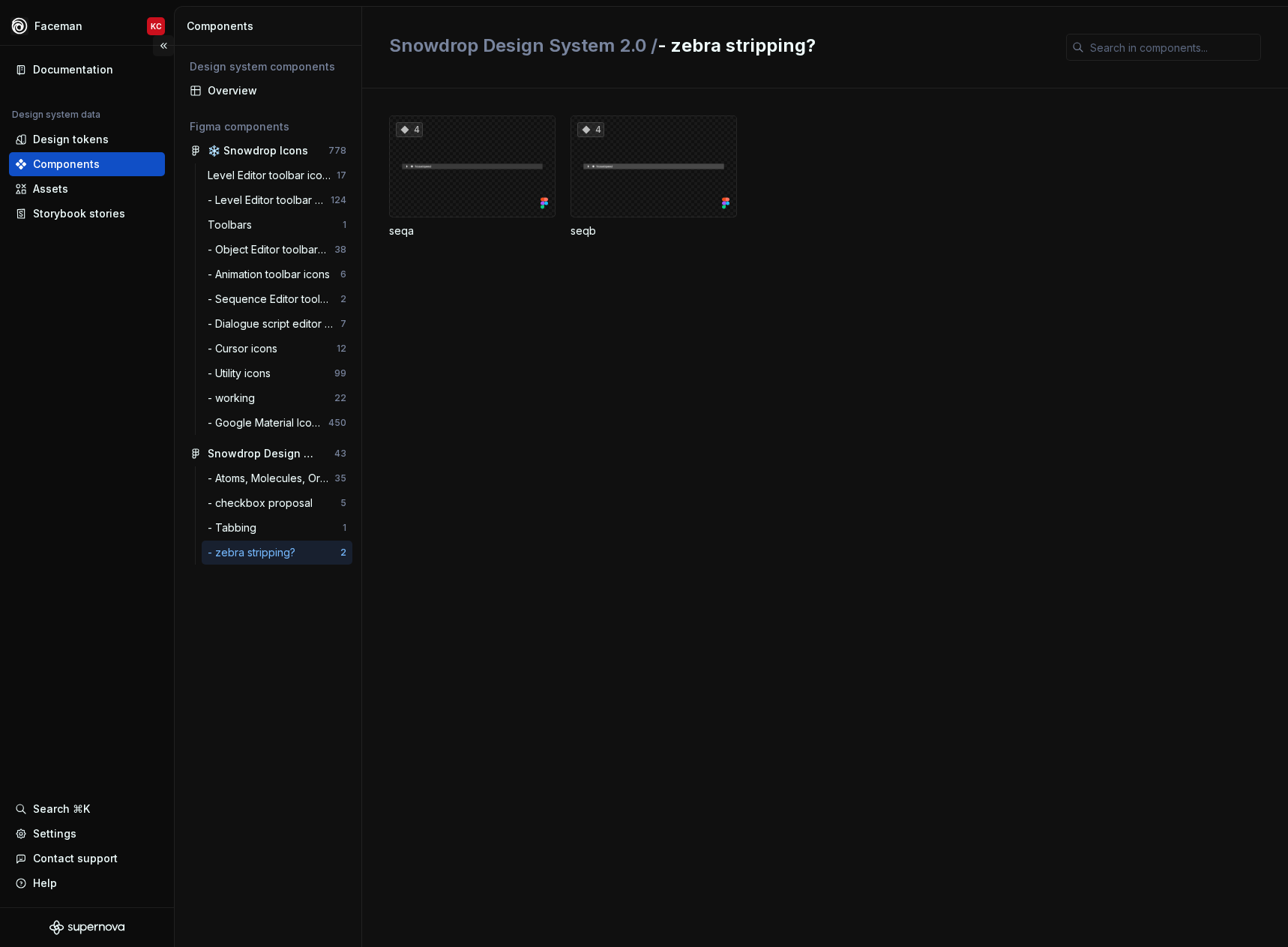
click at [158, 46] on button "Collapse sidebar" at bounding box center [163, 45] width 21 height 21
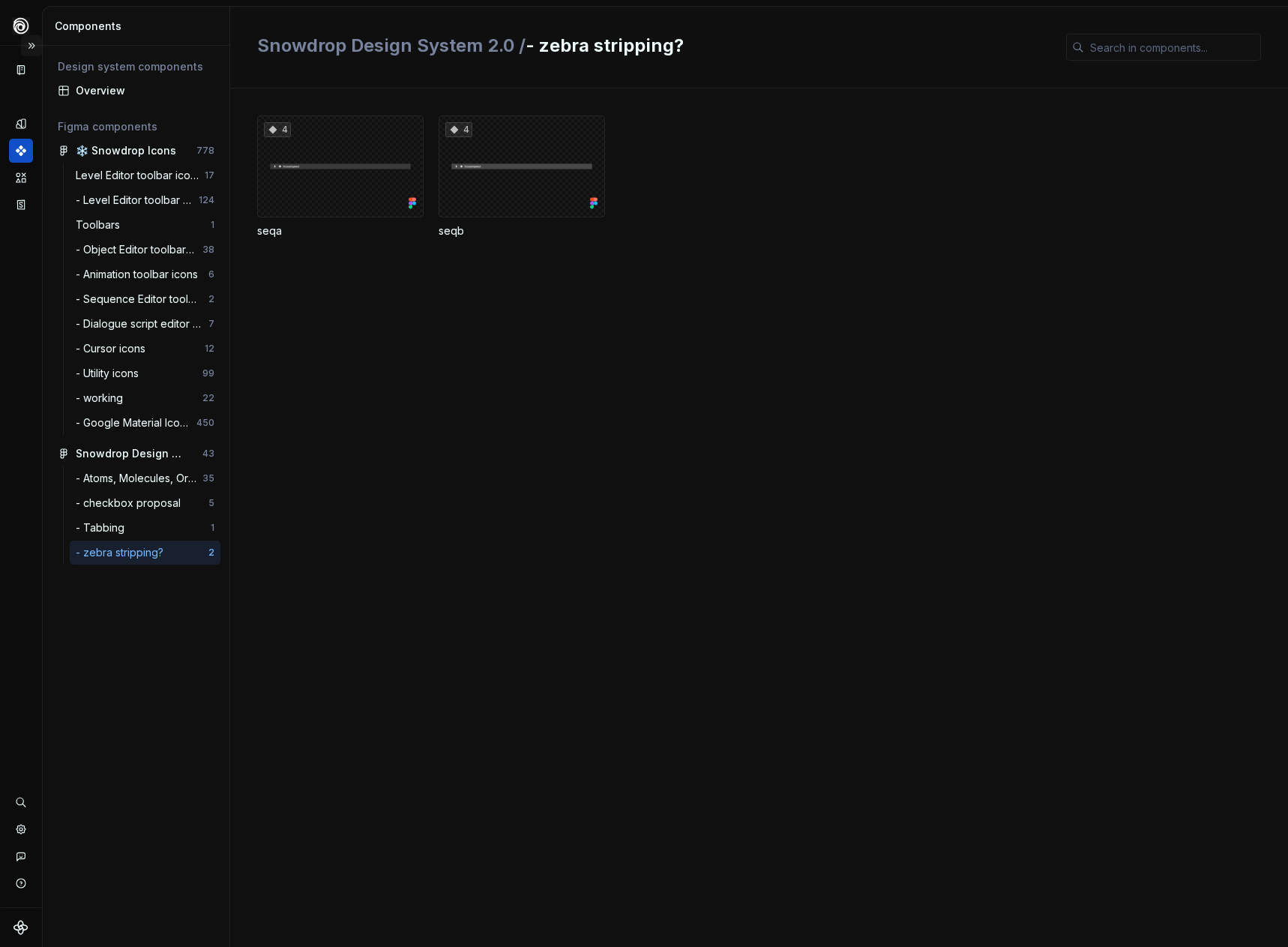
click at [25, 47] on button "Expand sidebar" at bounding box center [31, 45] width 21 height 21
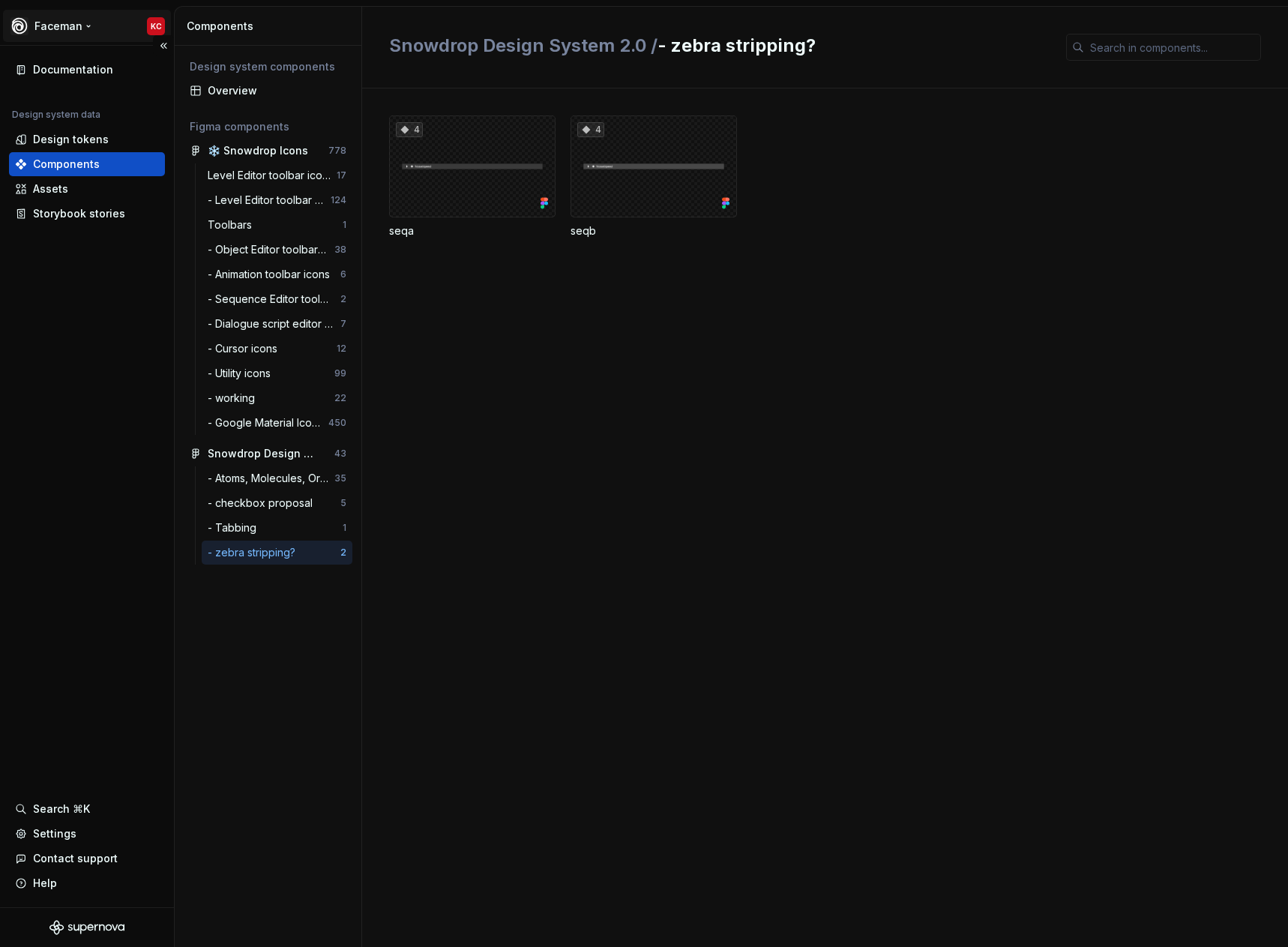
click at [56, 24] on html "Faceman KC Documentation Design system data Design tokens Components Assets Sto…" at bounding box center [644, 474] width 1288 height 947
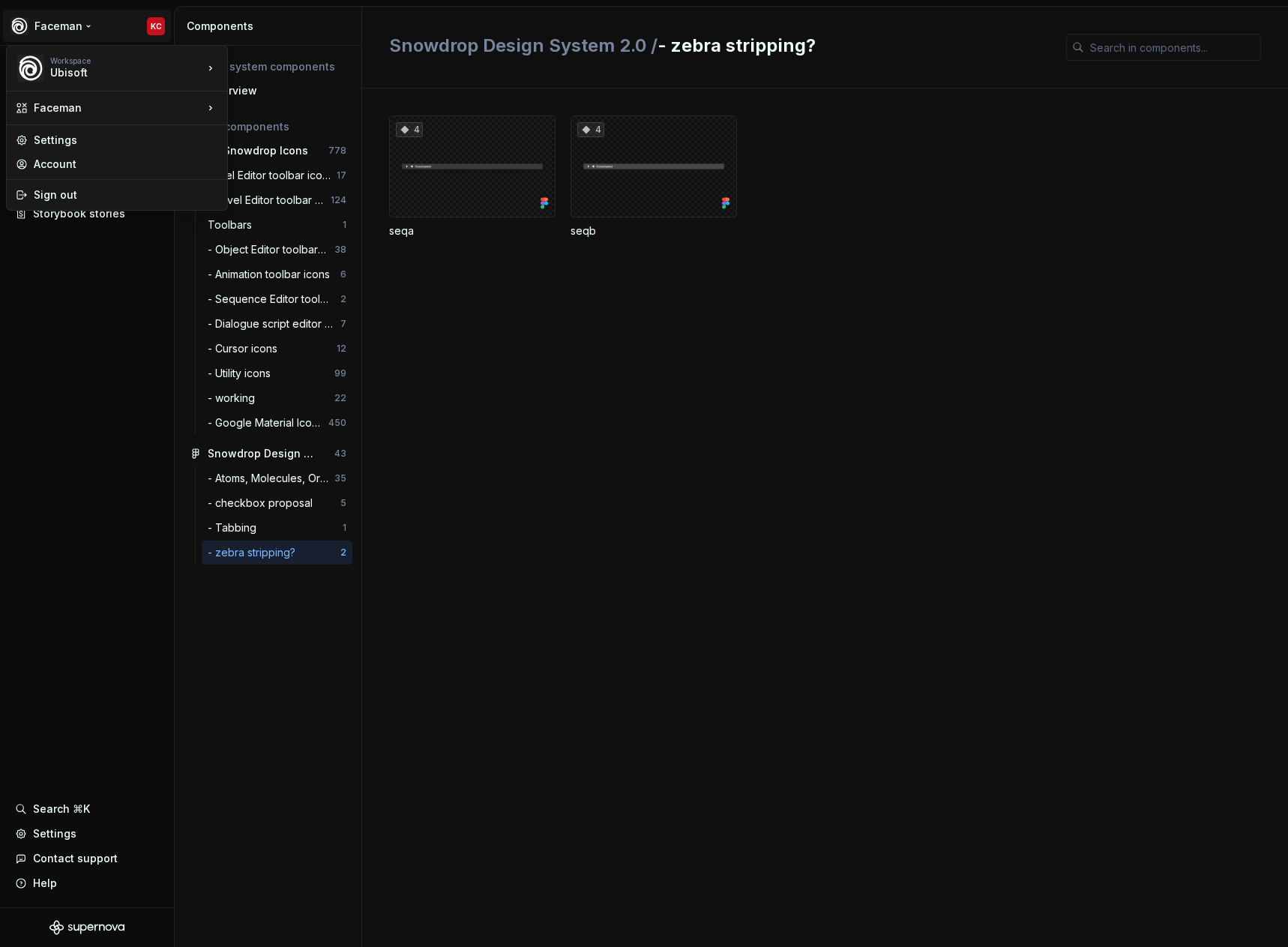
click at [31, 461] on html "Faceman KC Documentation Design system data Design tokens Components Assets Sto…" at bounding box center [644, 474] width 1288 height 947
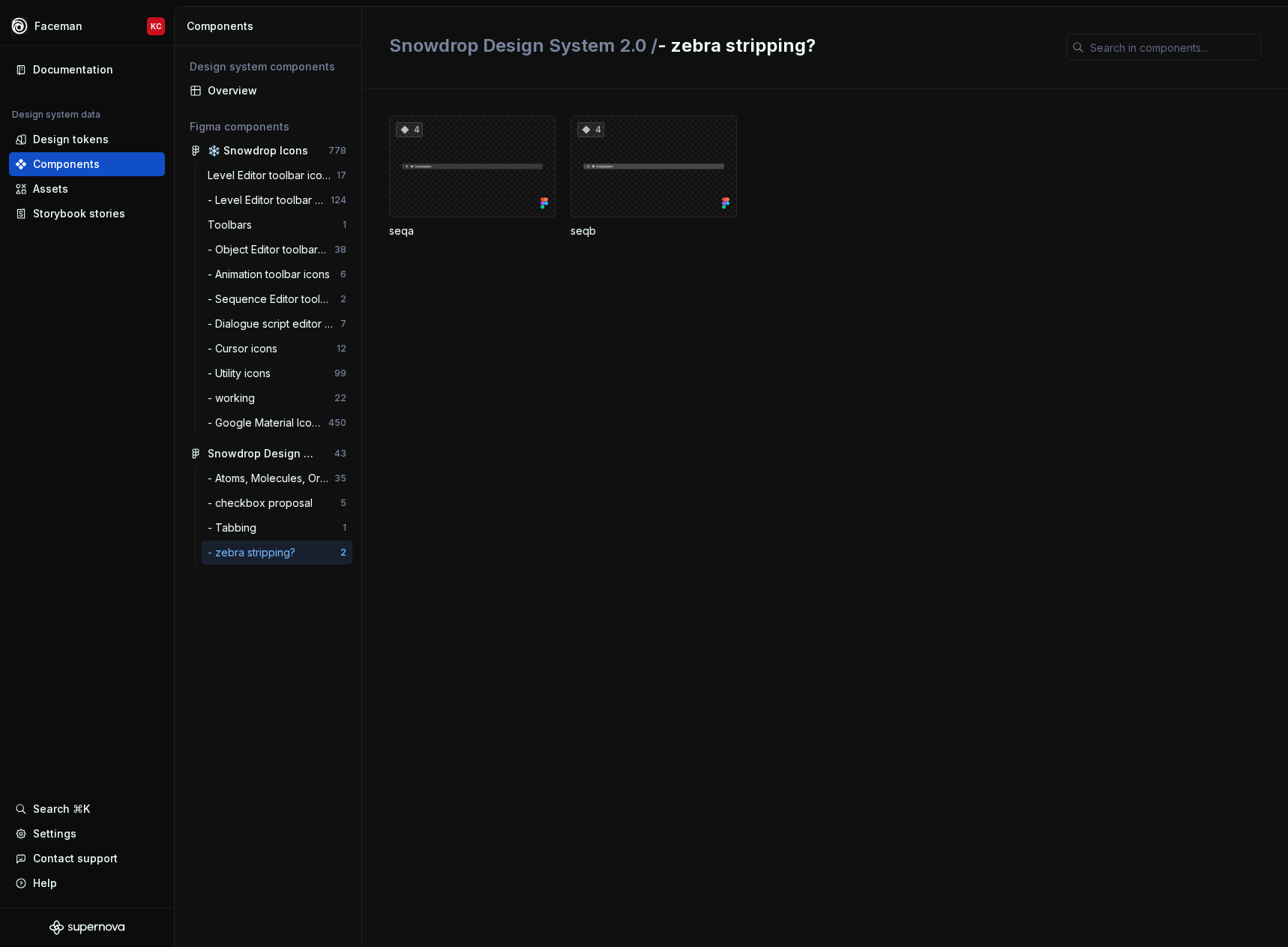
click at [700, 474] on div "4 seqa 4 seqb" at bounding box center [839, 518] width 899 height 859
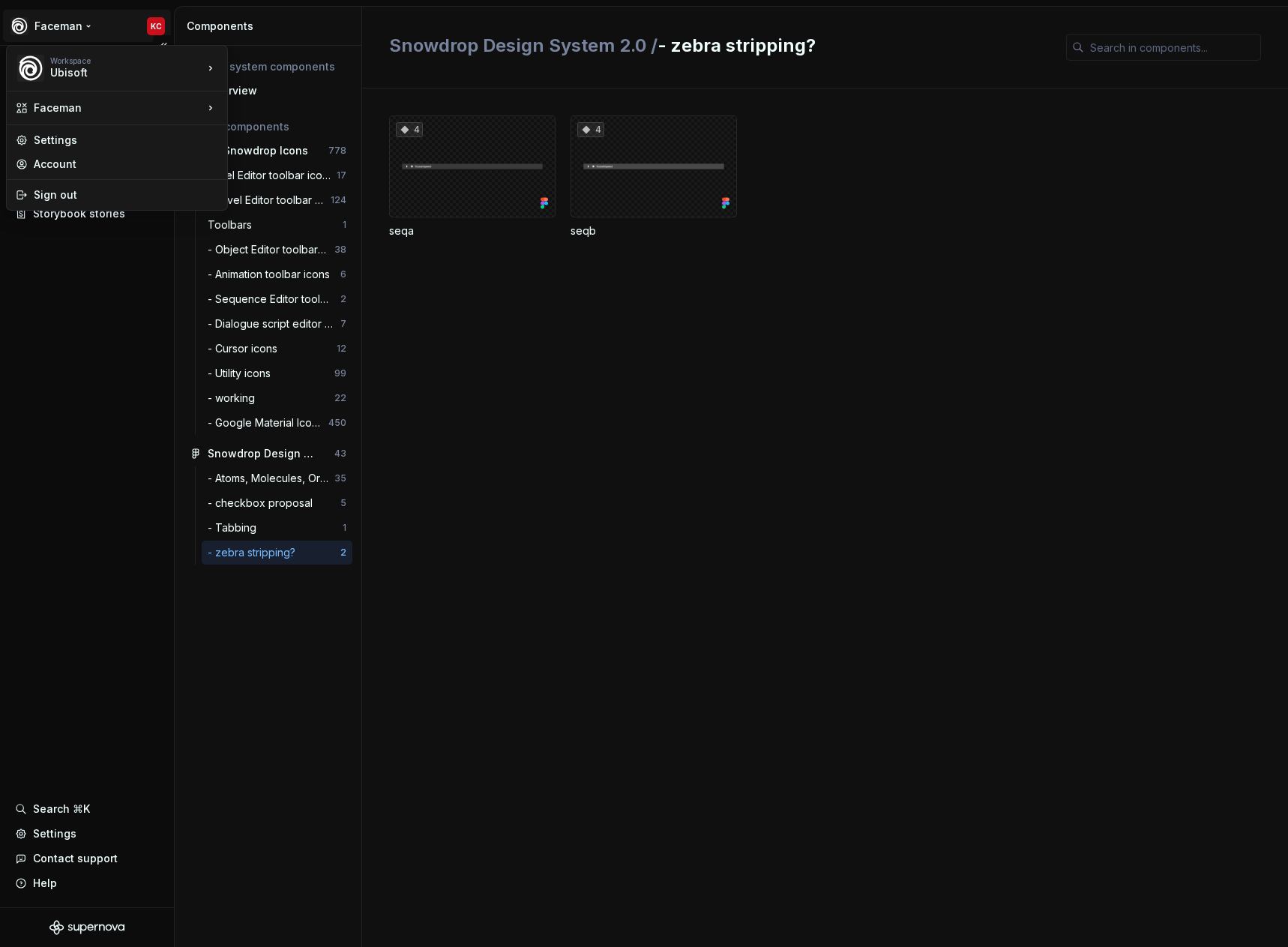
click at [80, 25] on html "Faceman KC Documentation Design system data Design tokens Components Assets Sto…" at bounding box center [644, 474] width 1288 height 947
click at [810, 420] on html "Faceman KC Documentation Design system data Design tokens Components Assets Sto…" at bounding box center [644, 474] width 1288 height 947
